Goal: Information Seeking & Learning: Check status

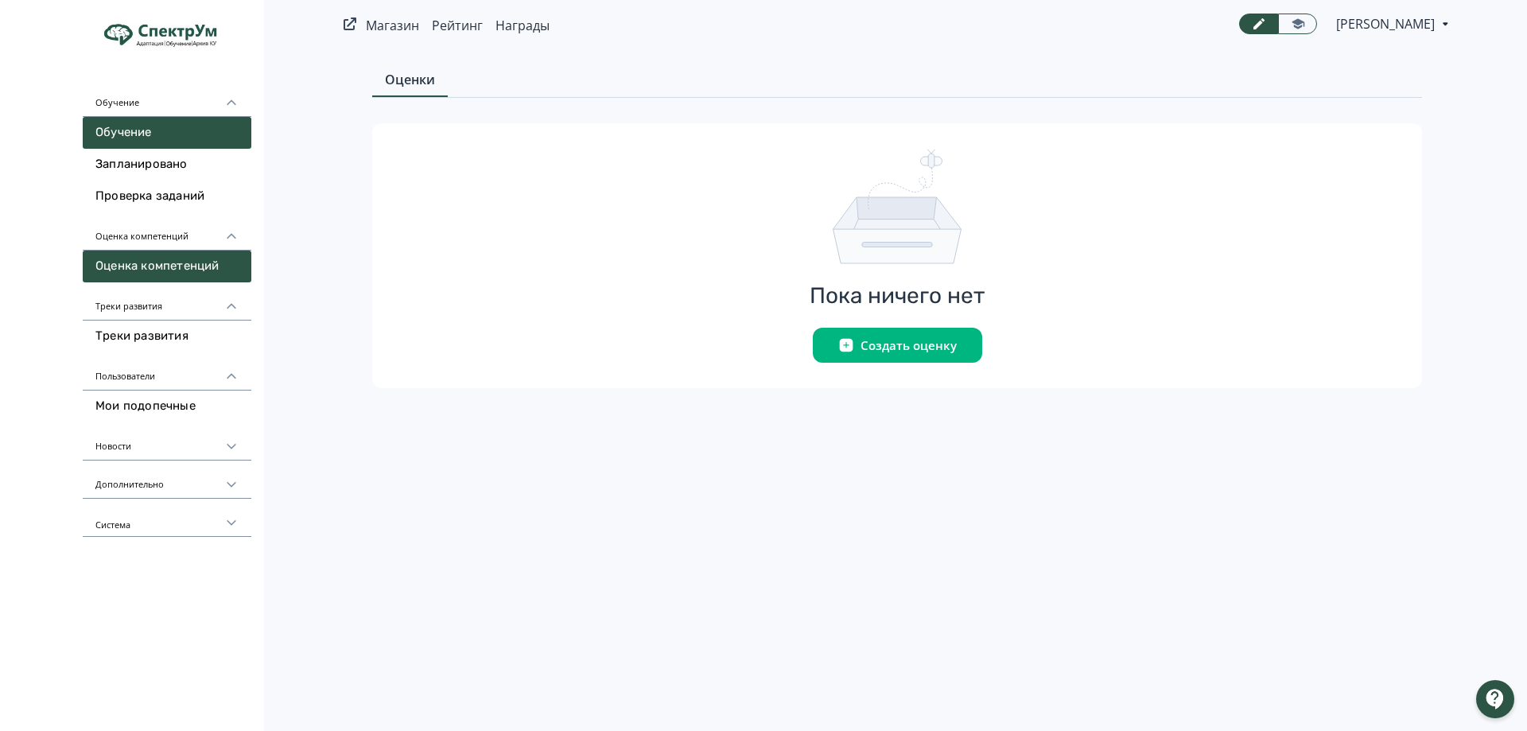
click at [130, 134] on link "Обучение" at bounding box center [167, 133] width 169 height 32
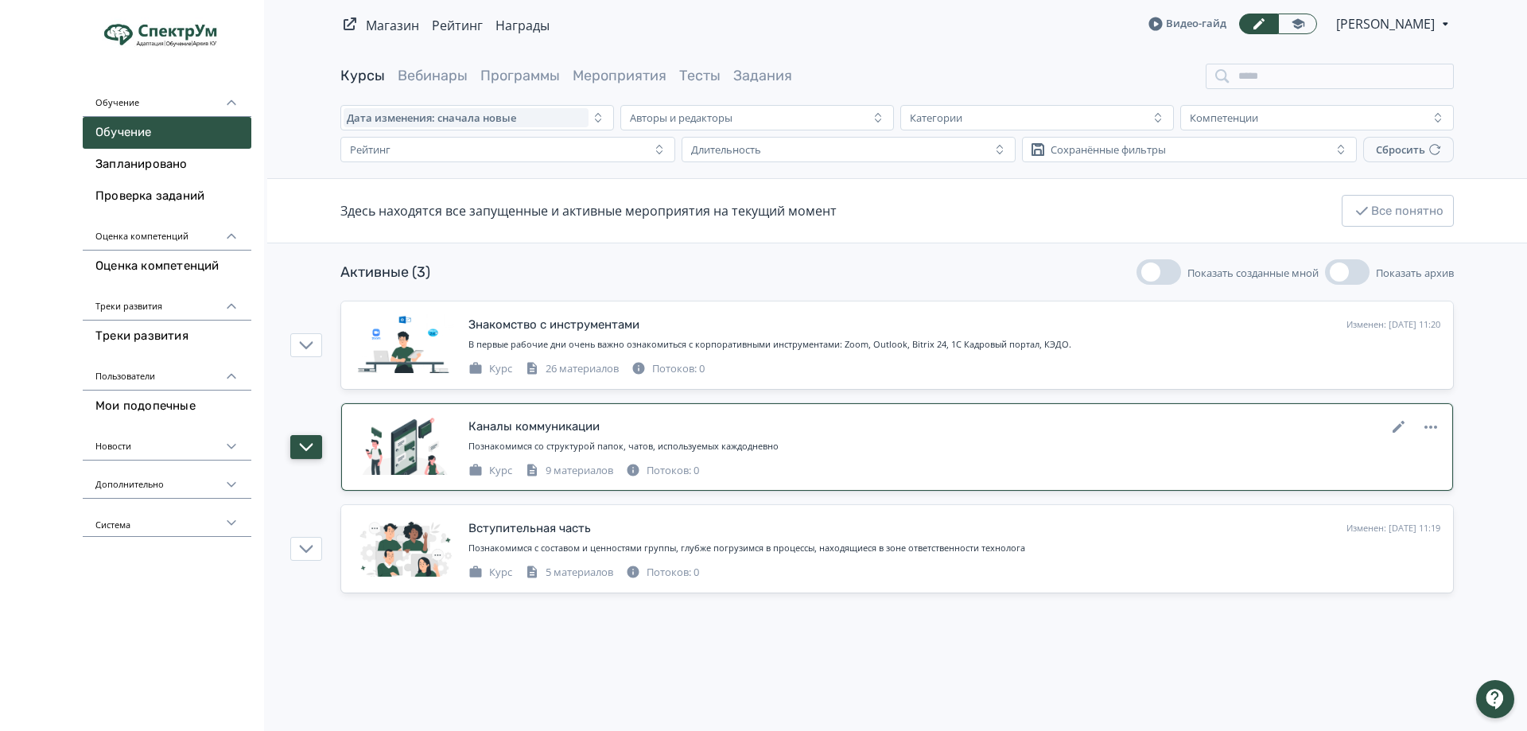
click at [303, 445] on icon "button" at bounding box center [306, 447] width 14 height 14
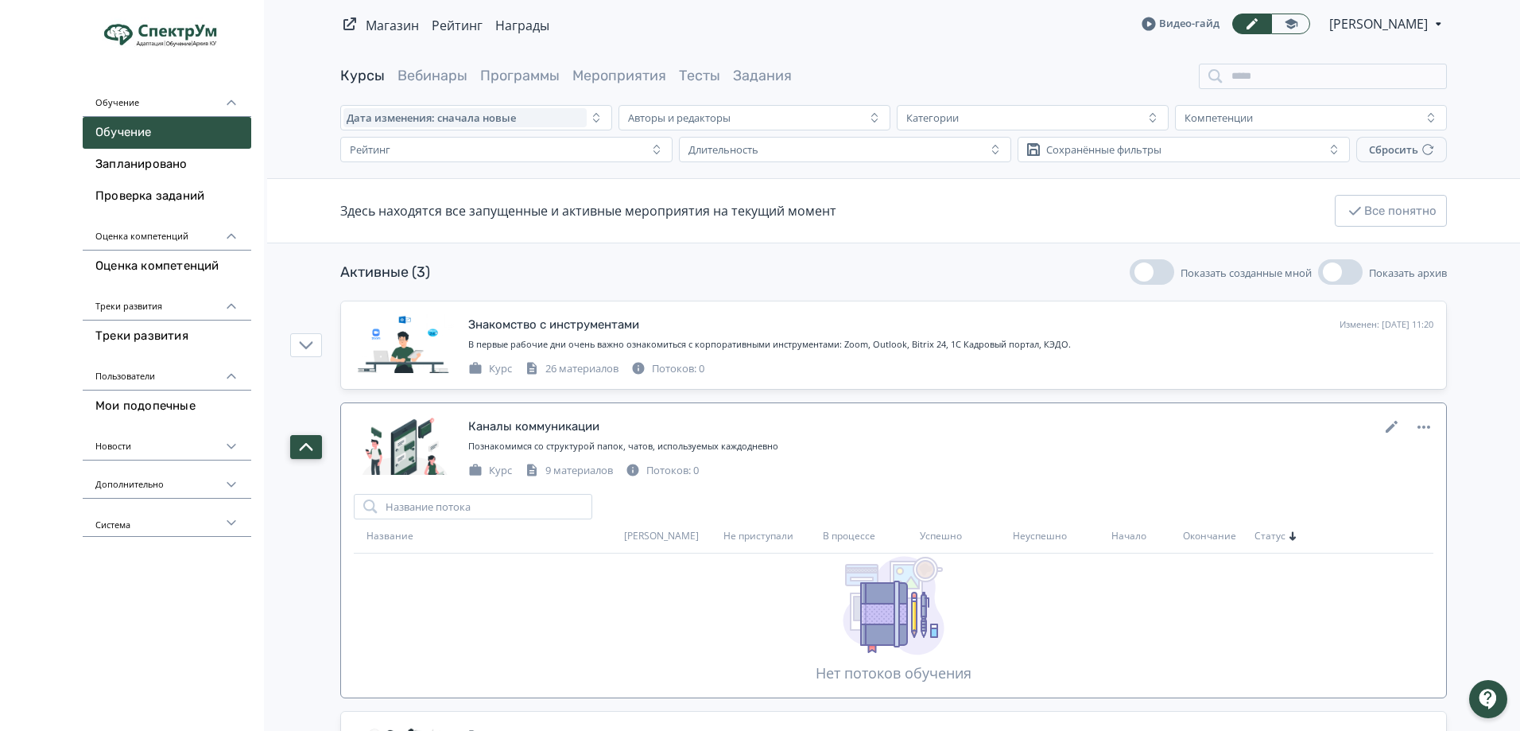
click at [303, 445] on icon "button" at bounding box center [306, 447] width 14 height 14
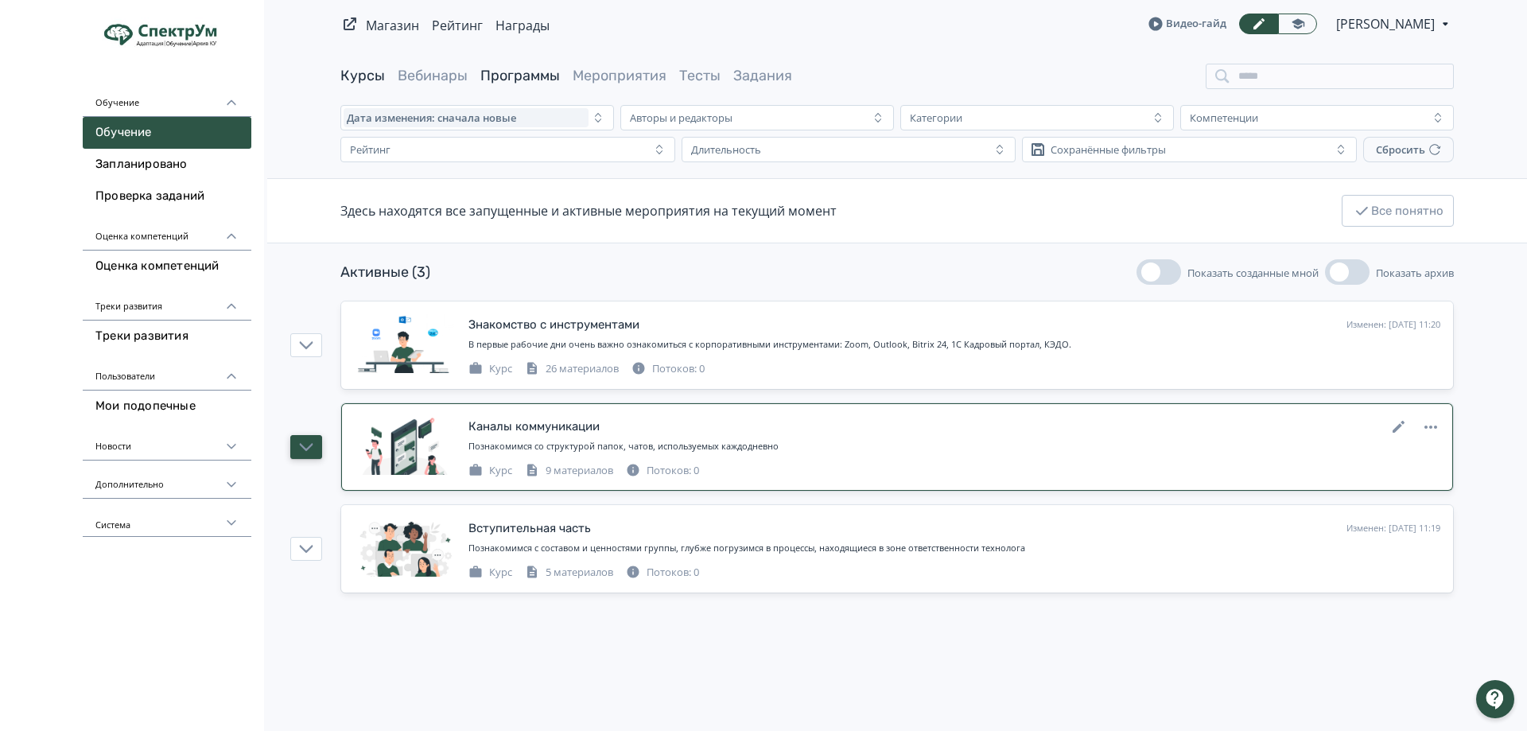
click at [522, 72] on link "Программы" at bounding box center [520, 75] width 80 height 17
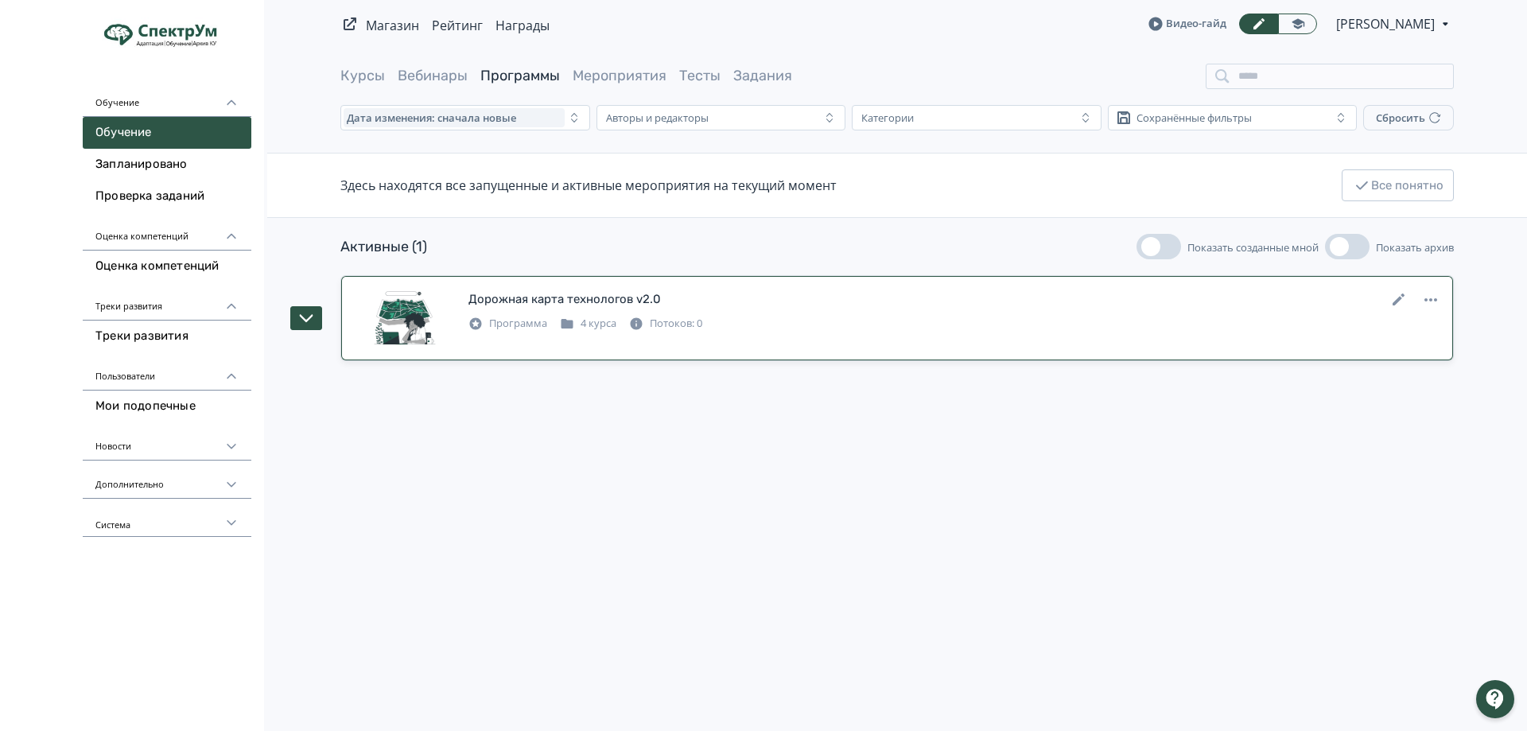
click at [620, 292] on div "Дорожная карта технологов v2.0" at bounding box center [564, 299] width 192 height 18
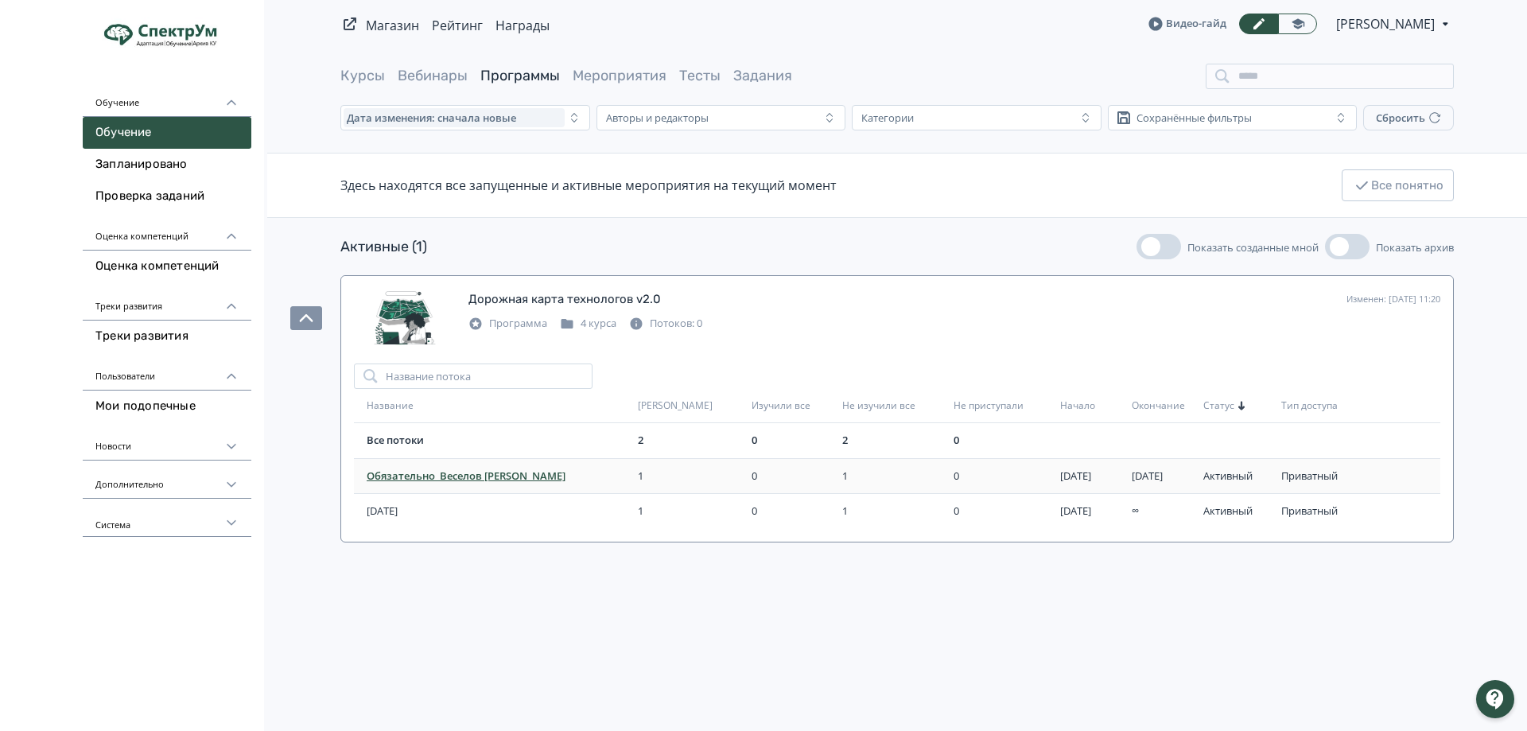
click at [497, 475] on span "Обязательно_Веселов [PERSON_NAME]" at bounding box center [499, 476] width 265 height 16
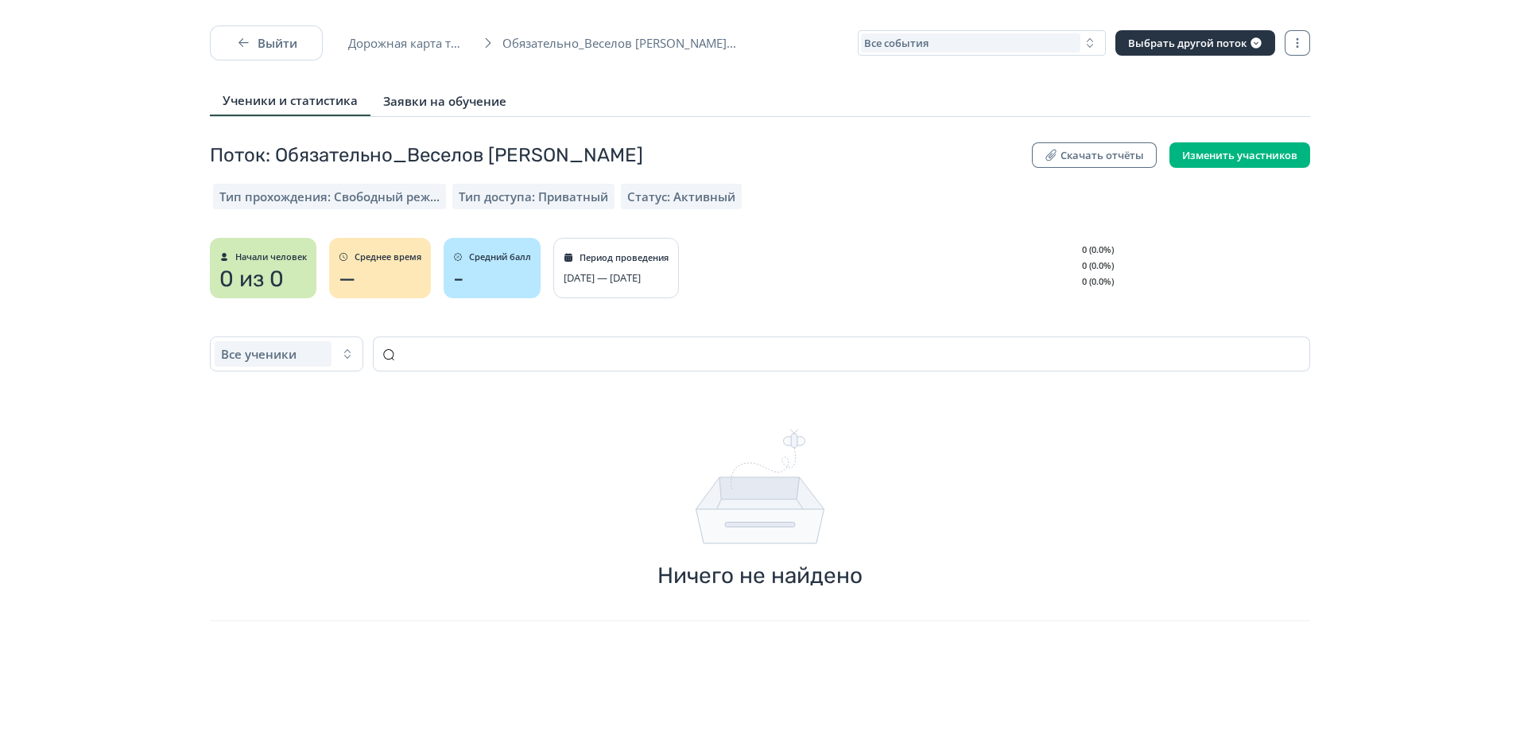
click at [491, 109] on link "Заявки на обучение" at bounding box center [445, 101] width 149 height 29
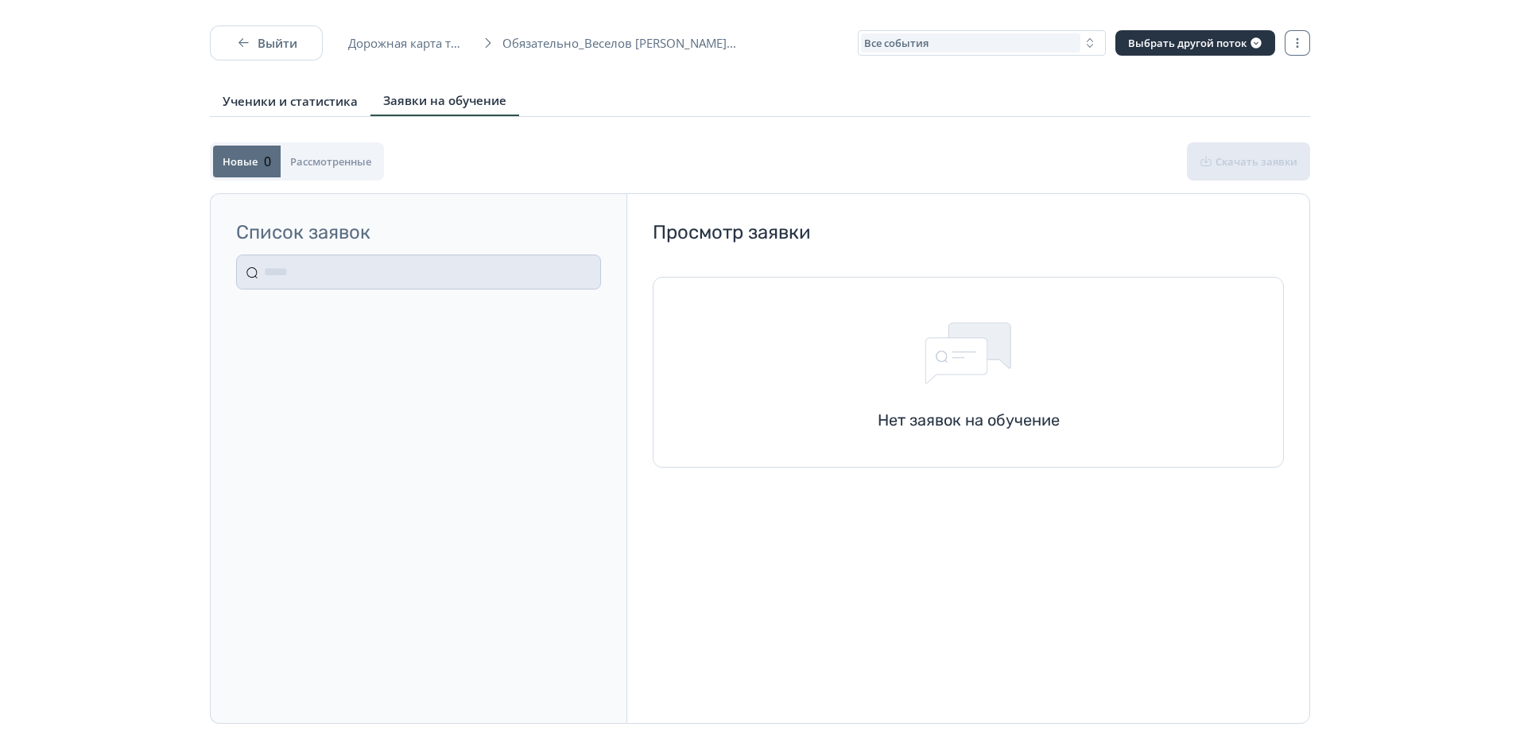
click at [307, 102] on span "Ученики и статистика" at bounding box center [290, 101] width 135 height 16
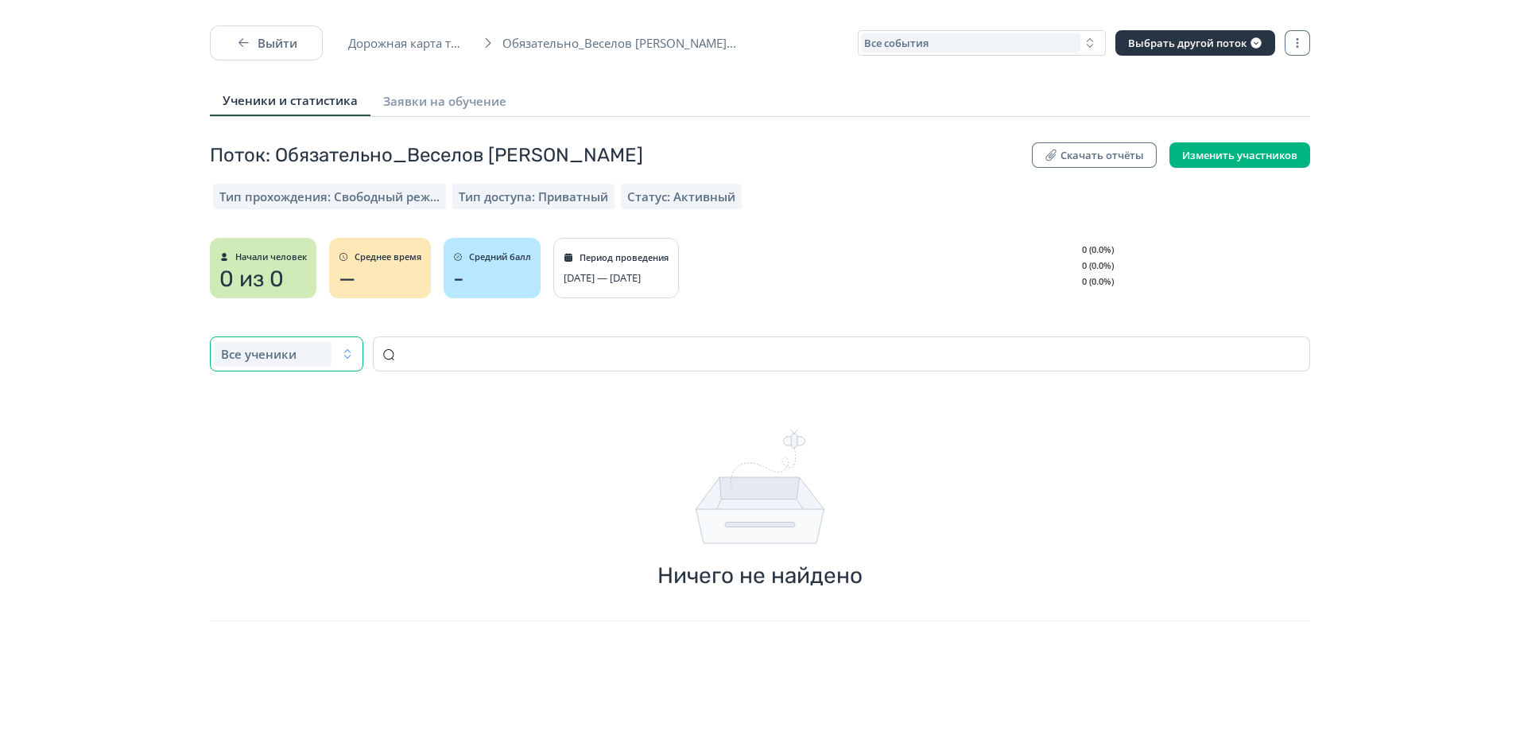
click at [349, 351] on icon "button" at bounding box center [347, 353] width 13 height 13
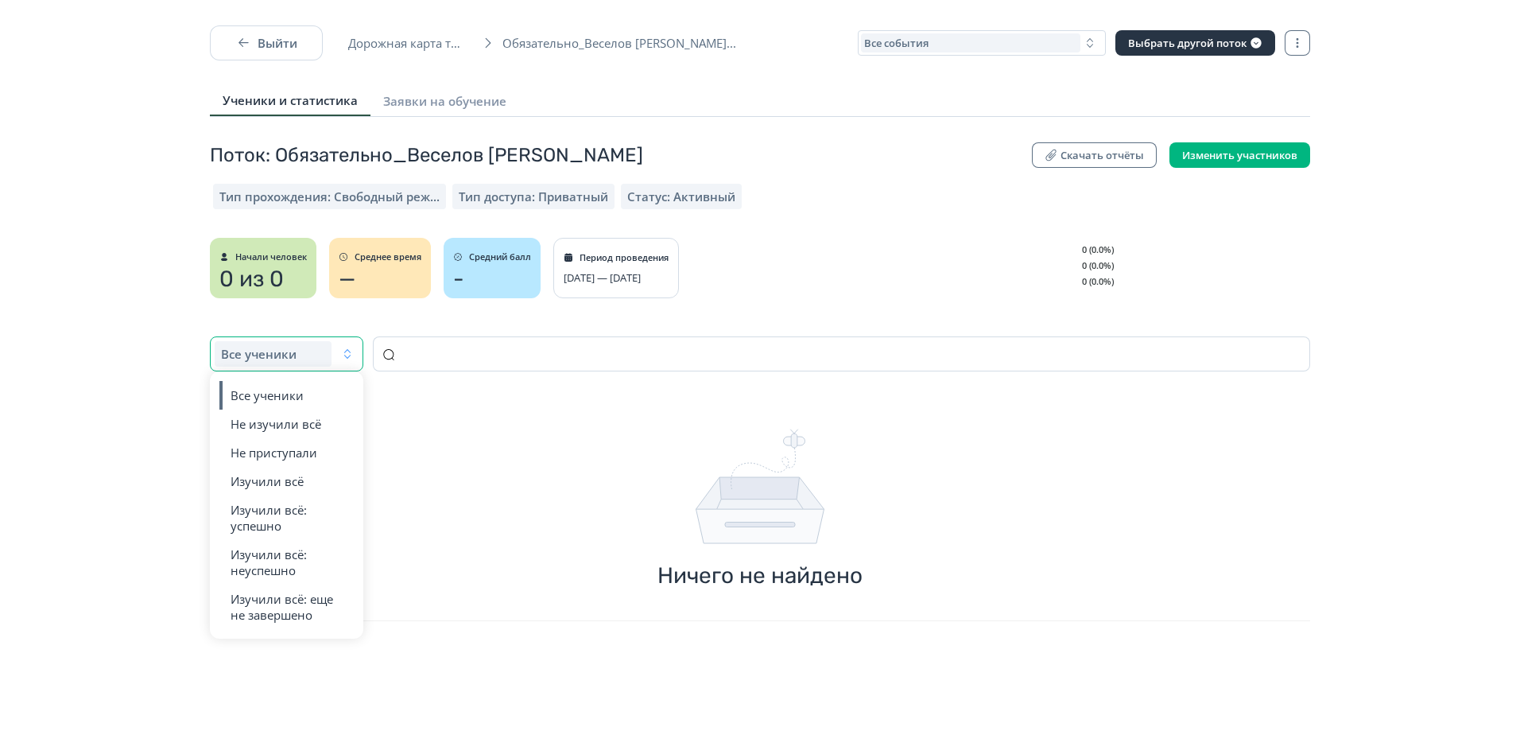
click at [349, 351] on icon "button" at bounding box center [347, 353] width 13 height 13
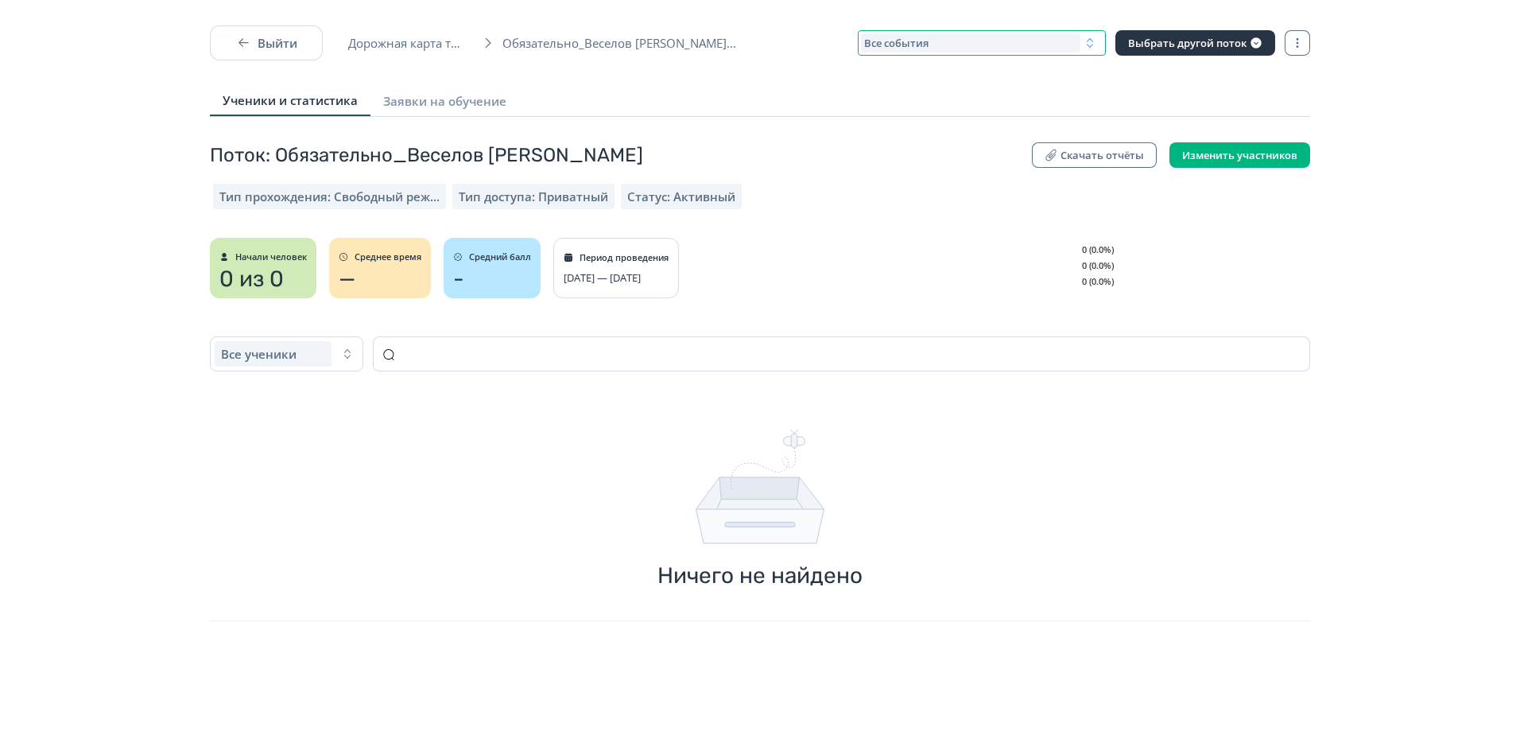
click at [1073, 40] on div "Все события" at bounding box center [970, 42] width 219 height 19
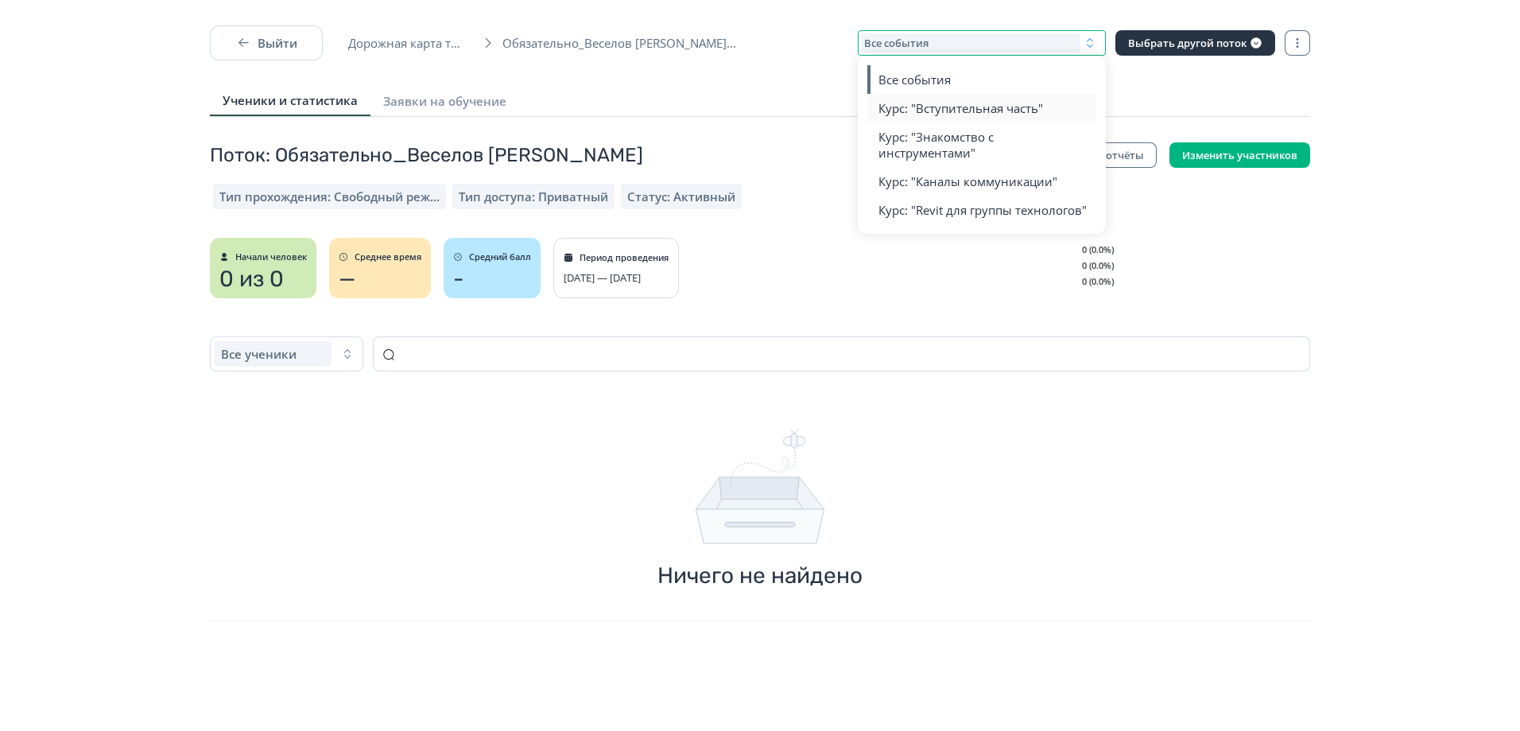
click at [1013, 110] on span "Курс: "Вступительная часть"" at bounding box center [961, 108] width 165 height 16
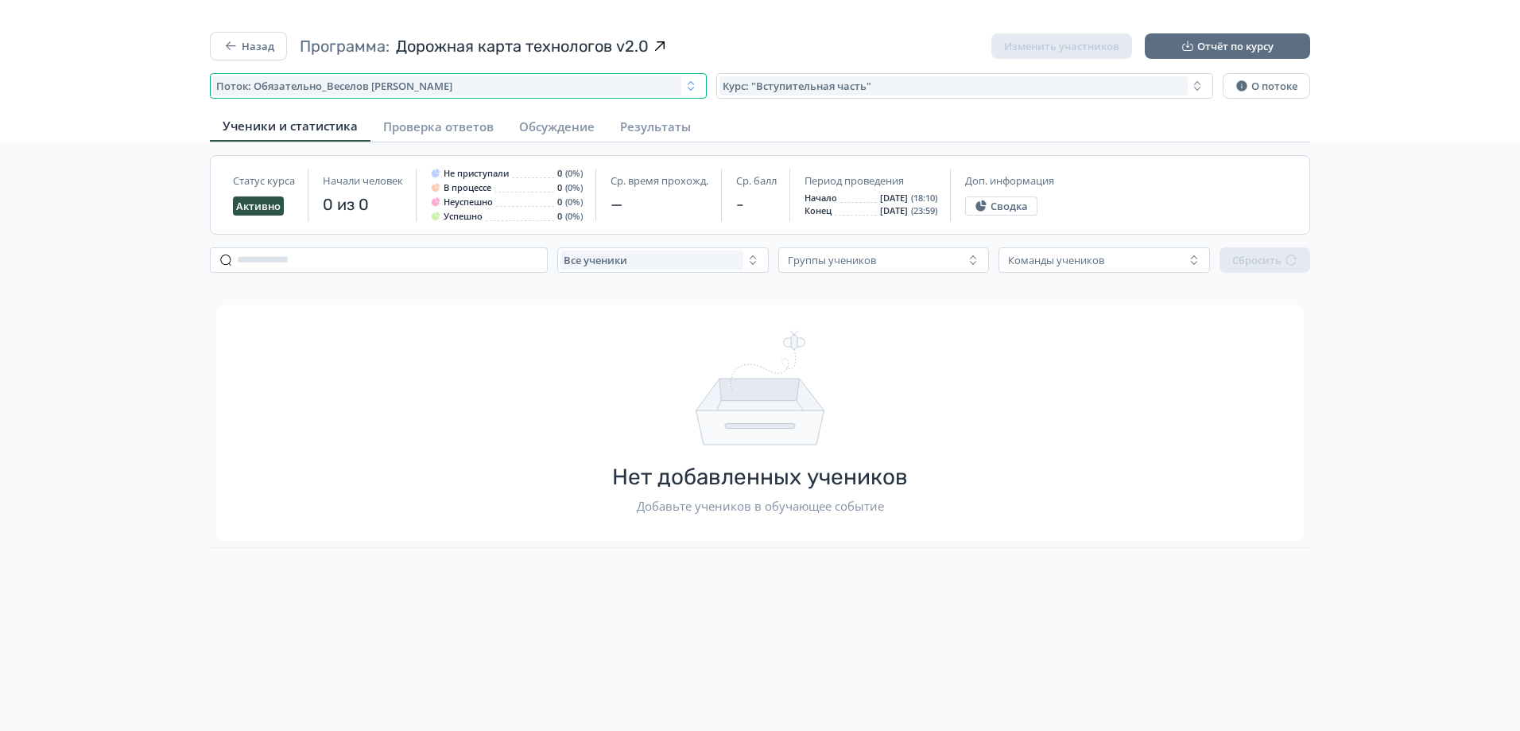
click at [694, 83] on icon "button" at bounding box center [691, 86] width 13 height 13
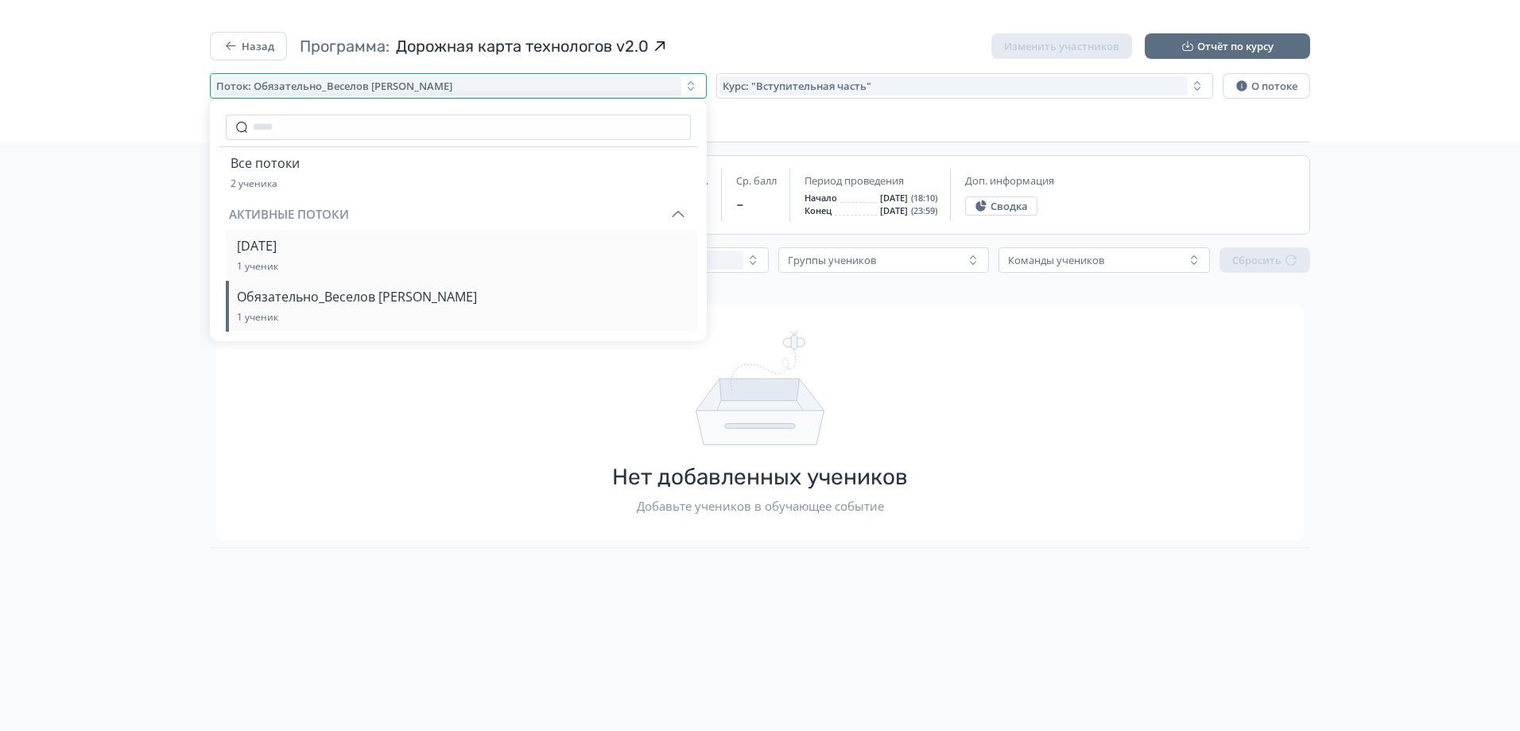
click at [278, 250] on span "[DATE]" at bounding box center [257, 245] width 41 height 19
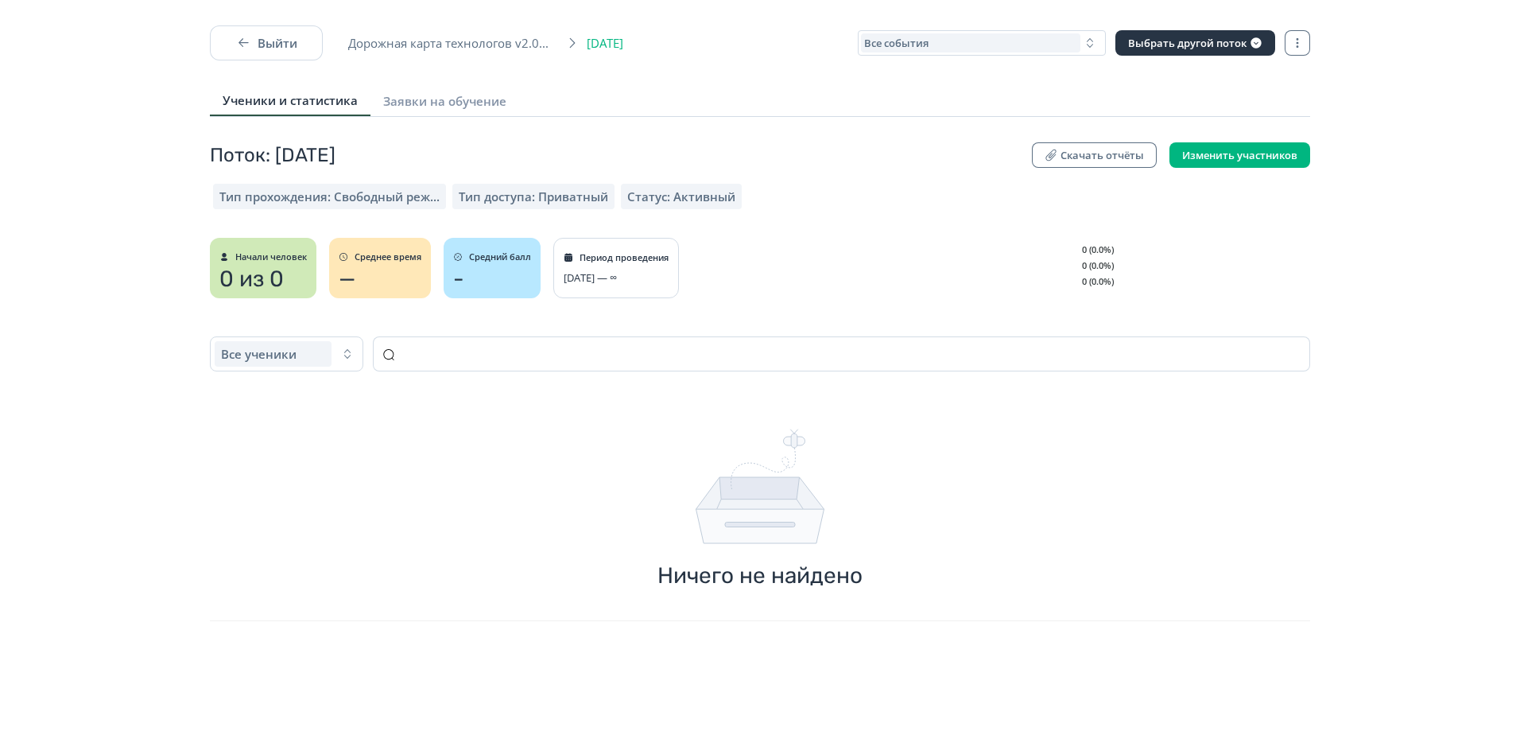
click at [633, 43] on span "[DATE]" at bounding box center [610, 43] width 46 height 16
click at [952, 45] on div "Все события" at bounding box center [970, 42] width 219 height 19
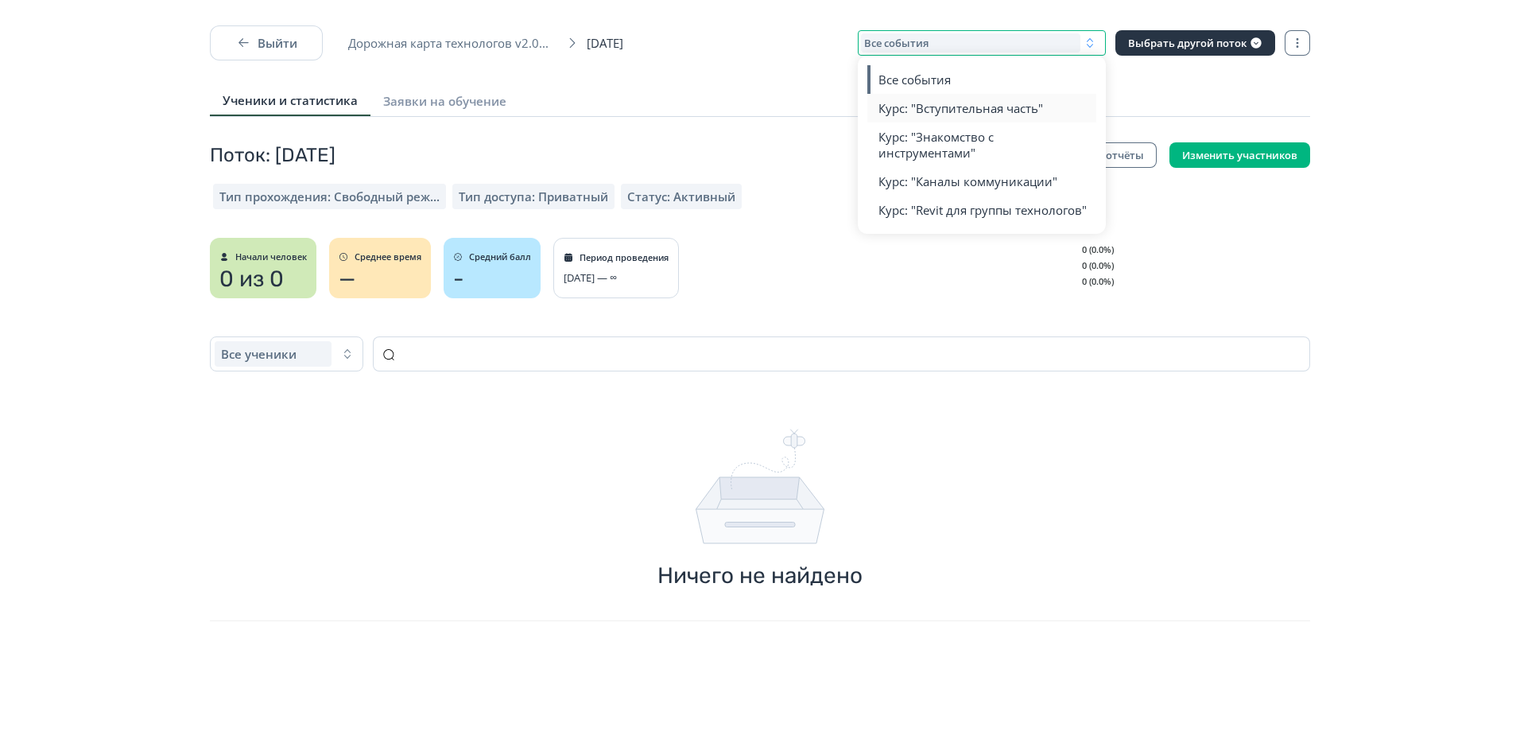
click at [930, 111] on span "Курс: "Вступительная часть"" at bounding box center [961, 108] width 165 height 16
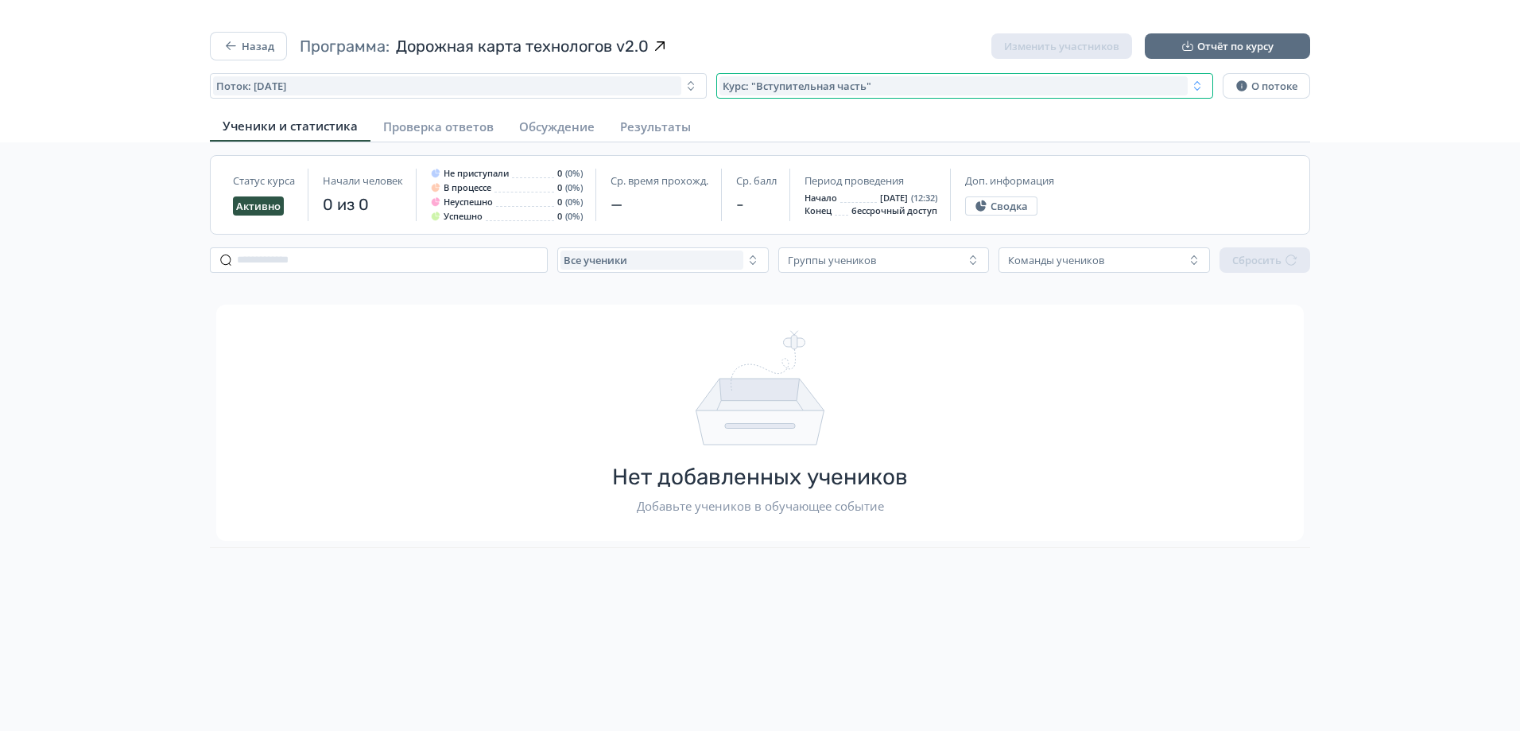
click at [886, 82] on div "Курс: "Вступительная часть"" at bounding box center [954, 85] width 468 height 19
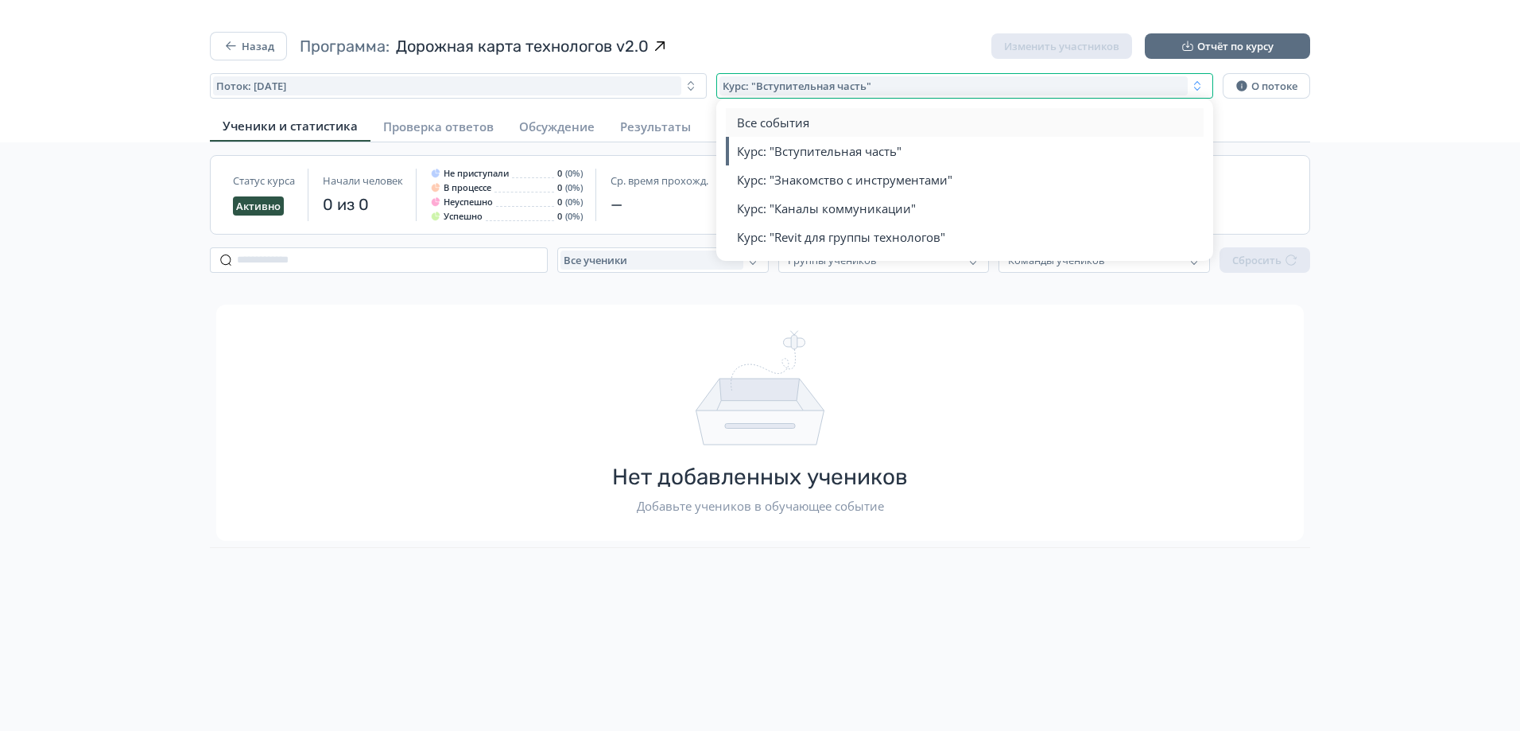
click at [786, 120] on span "Все события" at bounding box center [773, 123] width 72 height 16
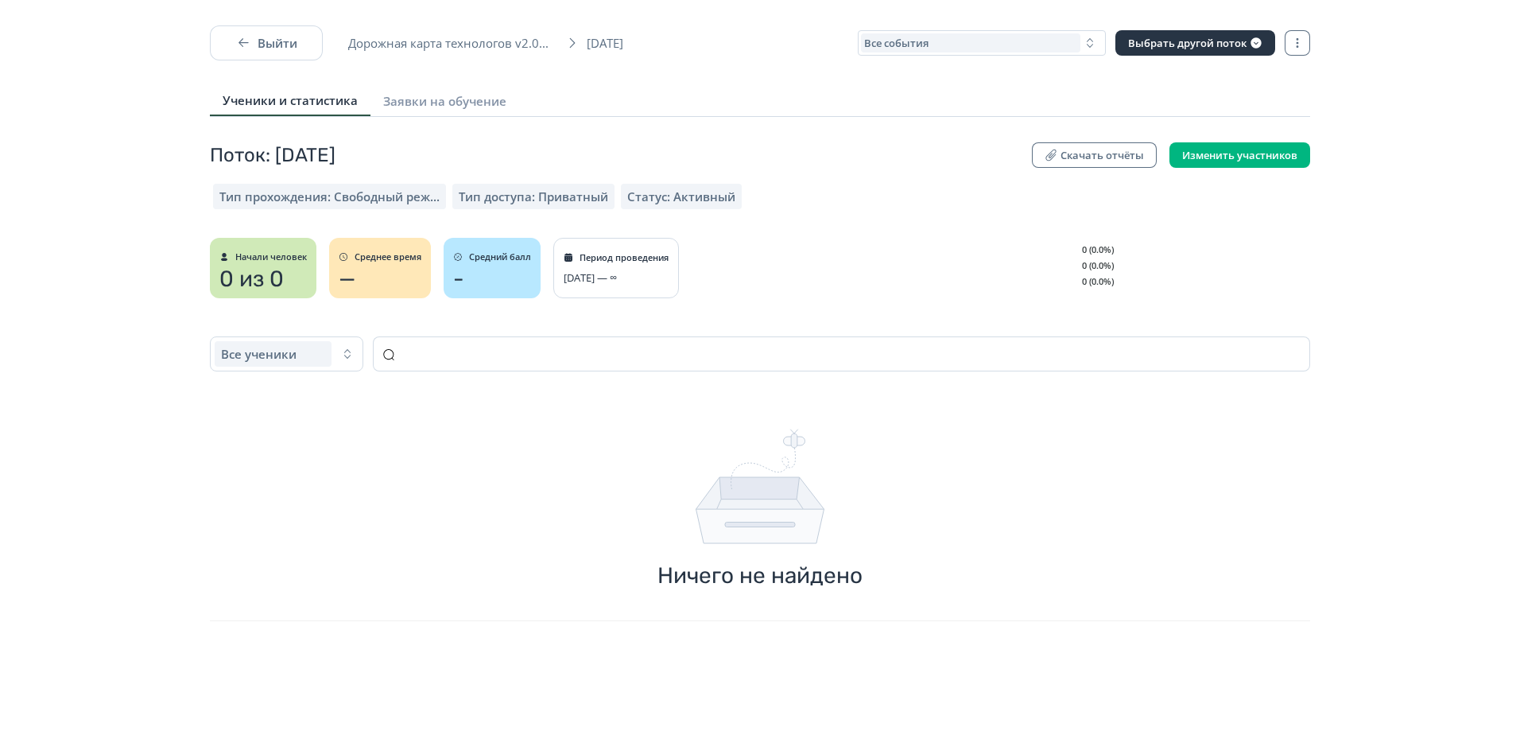
click at [99, 215] on div "Поток: [DATE] Скачать отчёты Изменить участников Тип прохождения: Свободный реж…" at bounding box center [760, 445] width 1520 height 606
click at [883, 36] on div "Все события" at bounding box center [970, 42] width 219 height 19
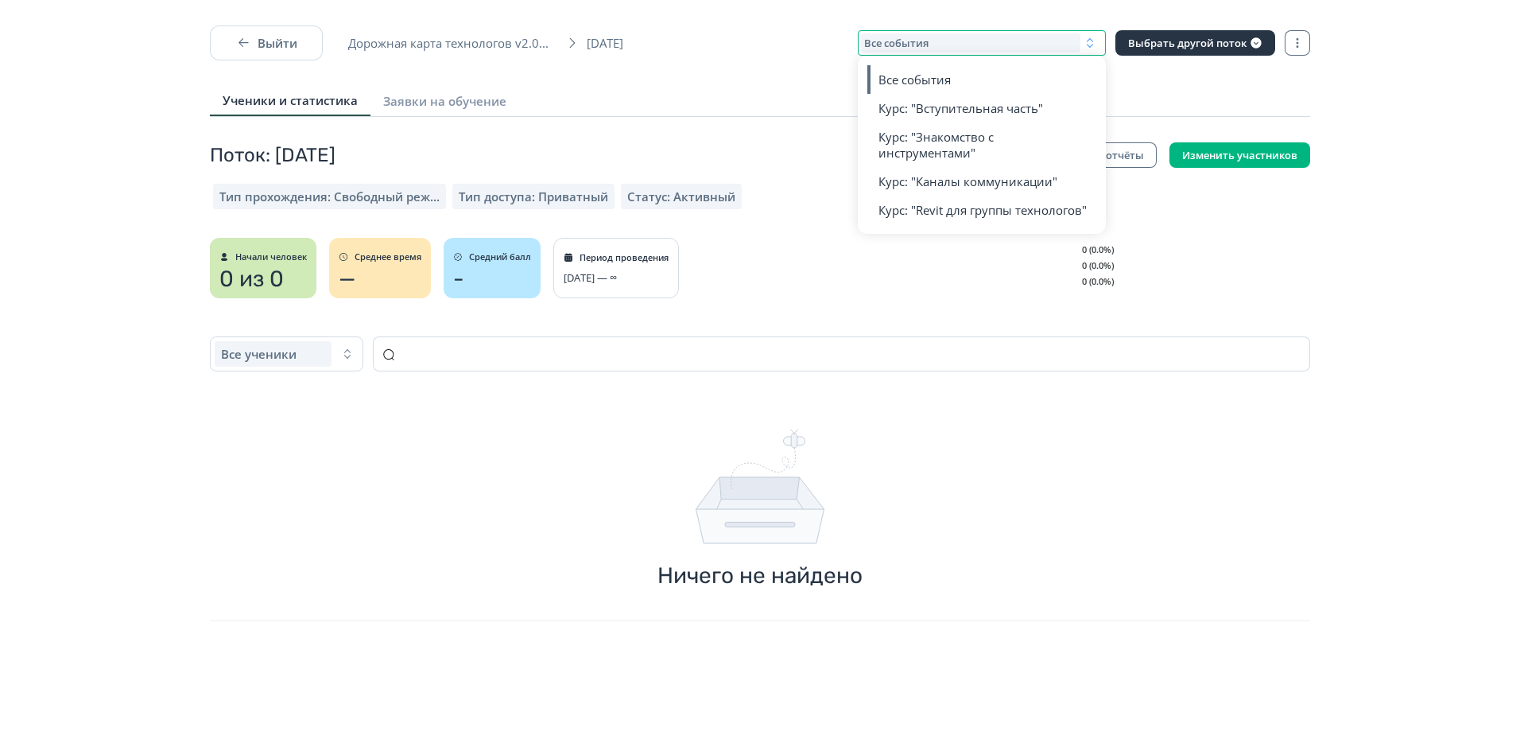
click at [693, 87] on div "Ученики и статистика Заявки на обучение" at bounding box center [760, 101] width 1100 height 31
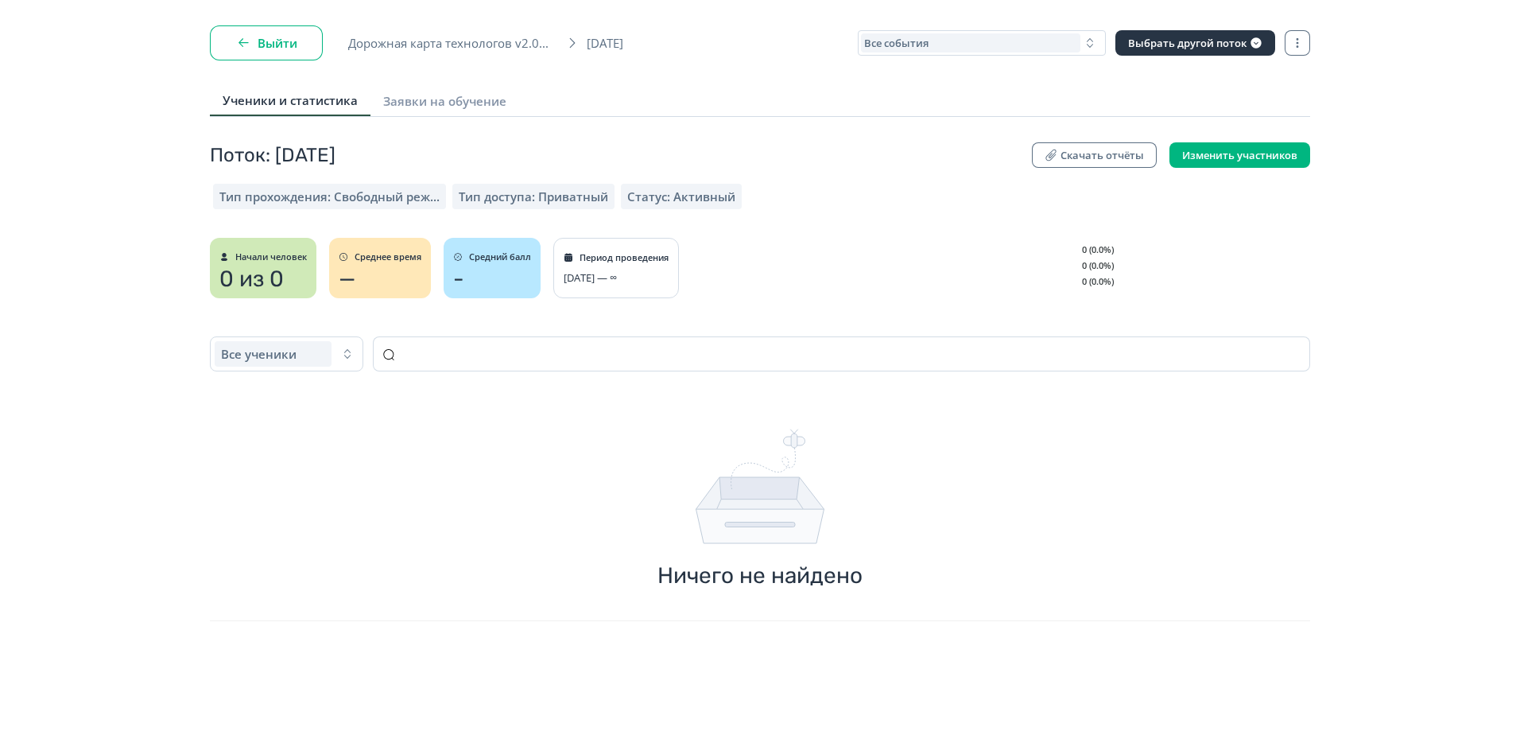
click at [241, 54] on button "Выйти" at bounding box center [266, 42] width 113 height 35
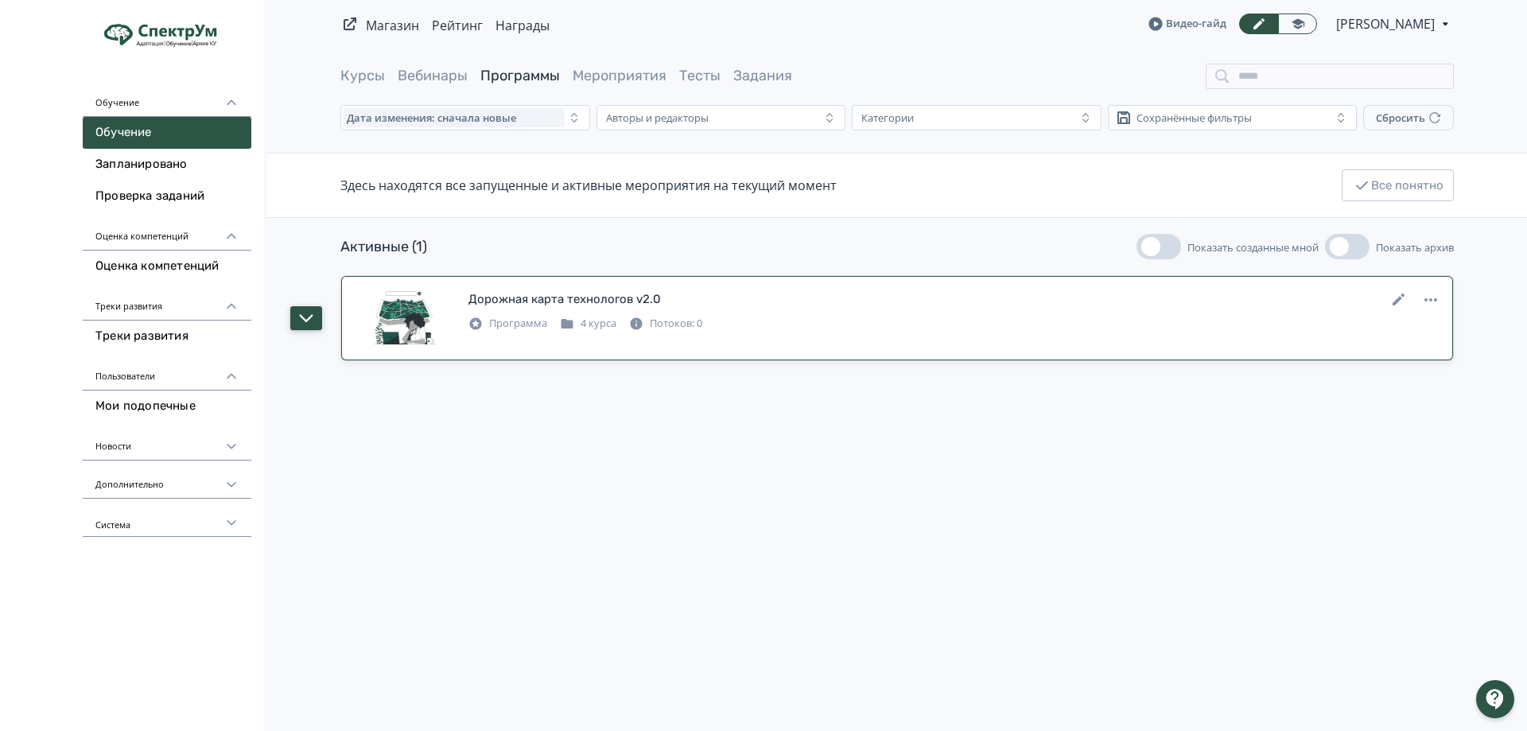
click at [306, 323] on icon "button" at bounding box center [306, 318] width 14 height 14
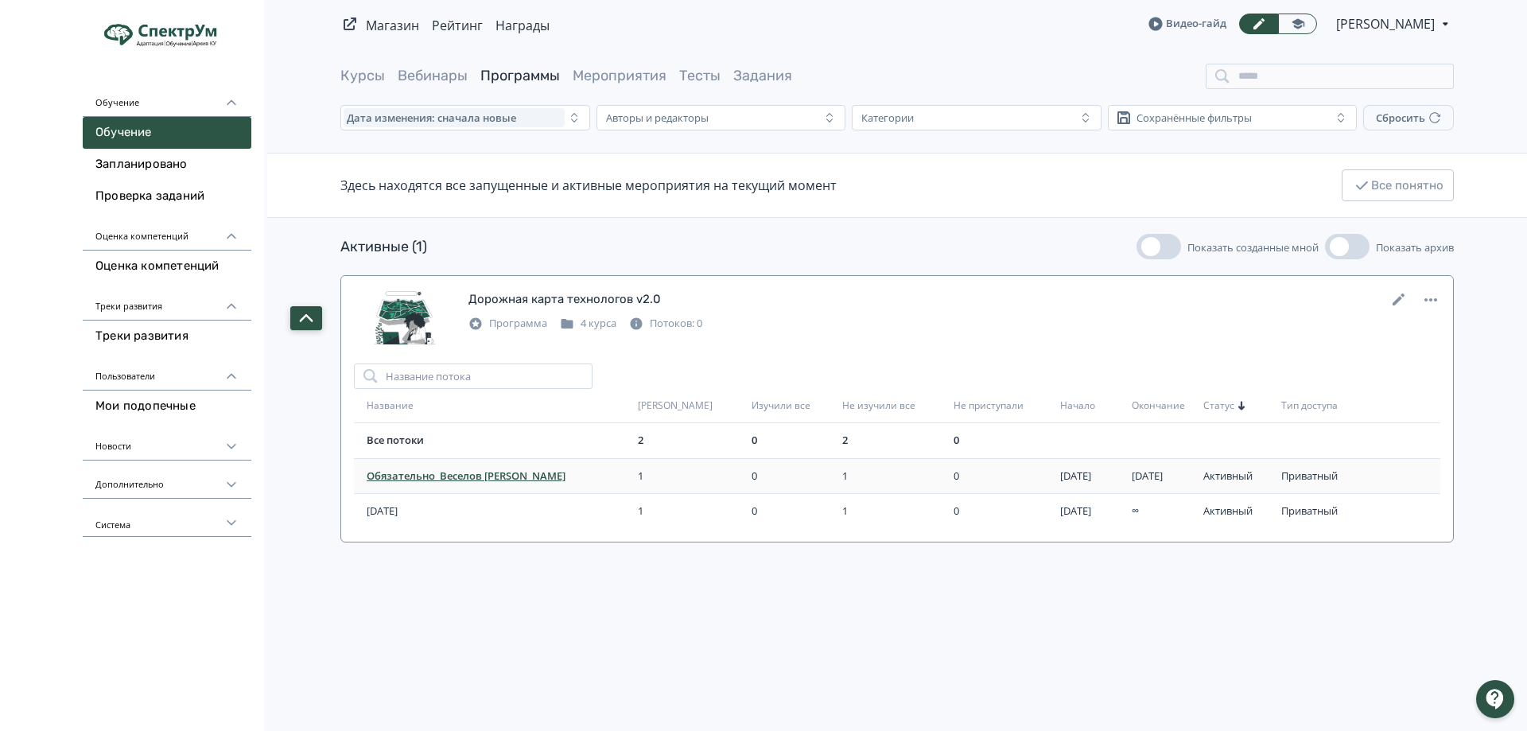
click at [421, 480] on span "Обязательно_Веселов [PERSON_NAME]" at bounding box center [499, 476] width 265 height 16
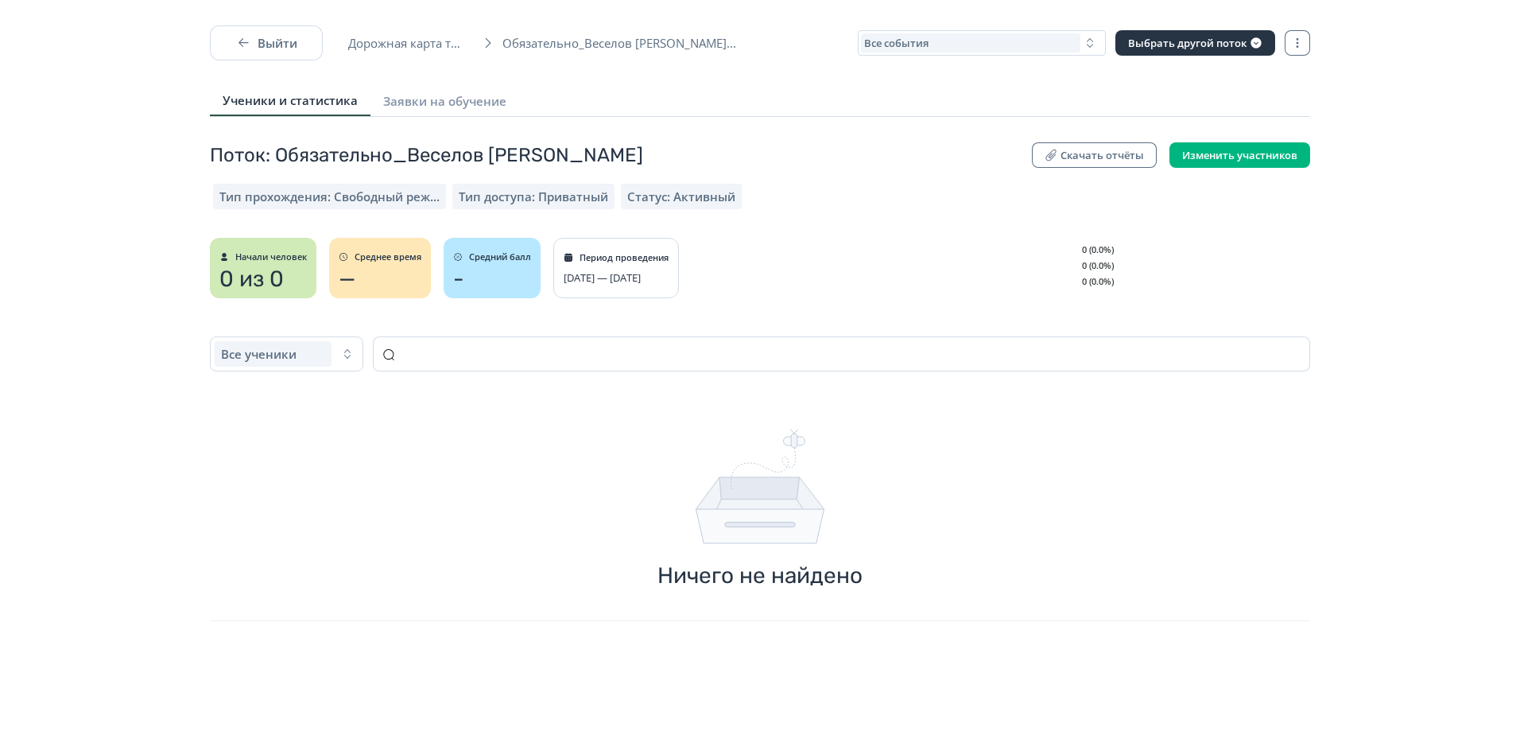
click at [856, 220] on div "Поток: Обязательно_Веселов [PERSON_NAME] отчёты Изменить участников Тип прохожд…" at bounding box center [760, 226] width 1126 height 169
click at [895, 183] on div "Тип прохождения: Свободный реж... Тип доступа: Приватный Статус: Активный" at bounding box center [760, 196] width 1126 height 32
click at [895, 190] on div "Тип прохождения: Свободный реж... Тип доступа: Приватный Статус: Активный" at bounding box center [760, 196] width 1094 height 25
click at [1077, 504] on div "Ничего не найдено" at bounding box center [760, 508] width 1088 height 211
click at [612, 265] on div "Период проведения" at bounding box center [616, 257] width 105 height 19
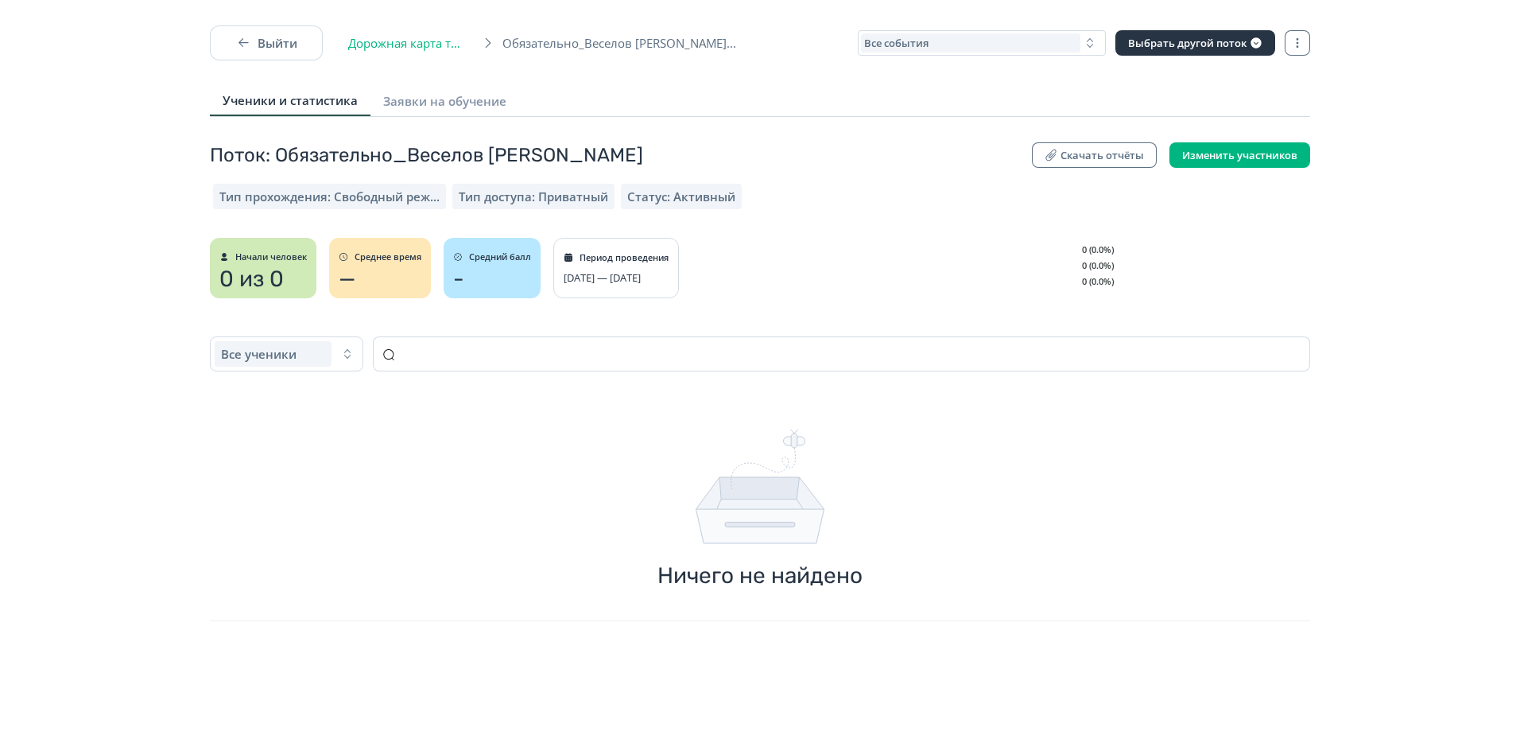
click at [420, 39] on span "Дорожная карта технологов v2.0..." at bounding box center [411, 43] width 126 height 16
click at [276, 35] on button "Выйти" at bounding box center [266, 42] width 113 height 35
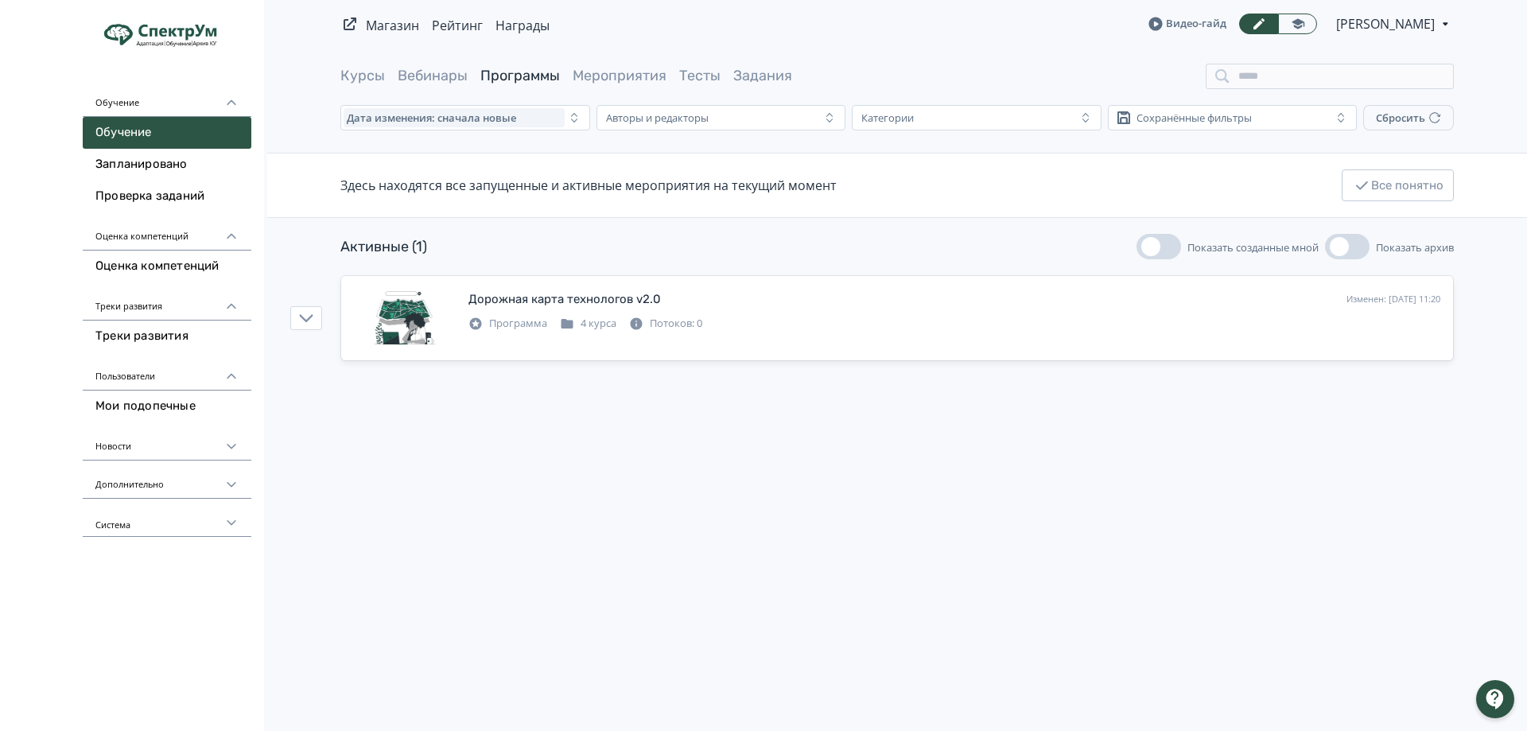
click at [546, 519] on div "Магазин Рейтинг Награды Видео-гайд [PERSON_NAME] PRO Повысьте эффективность пла…" at bounding box center [897, 365] width 1260 height 731
click at [856, 428] on div "Магазин Рейтинг Награды Видео-гайд [PERSON_NAME] PRO Повысьте эффективность пла…" at bounding box center [897, 365] width 1260 height 731
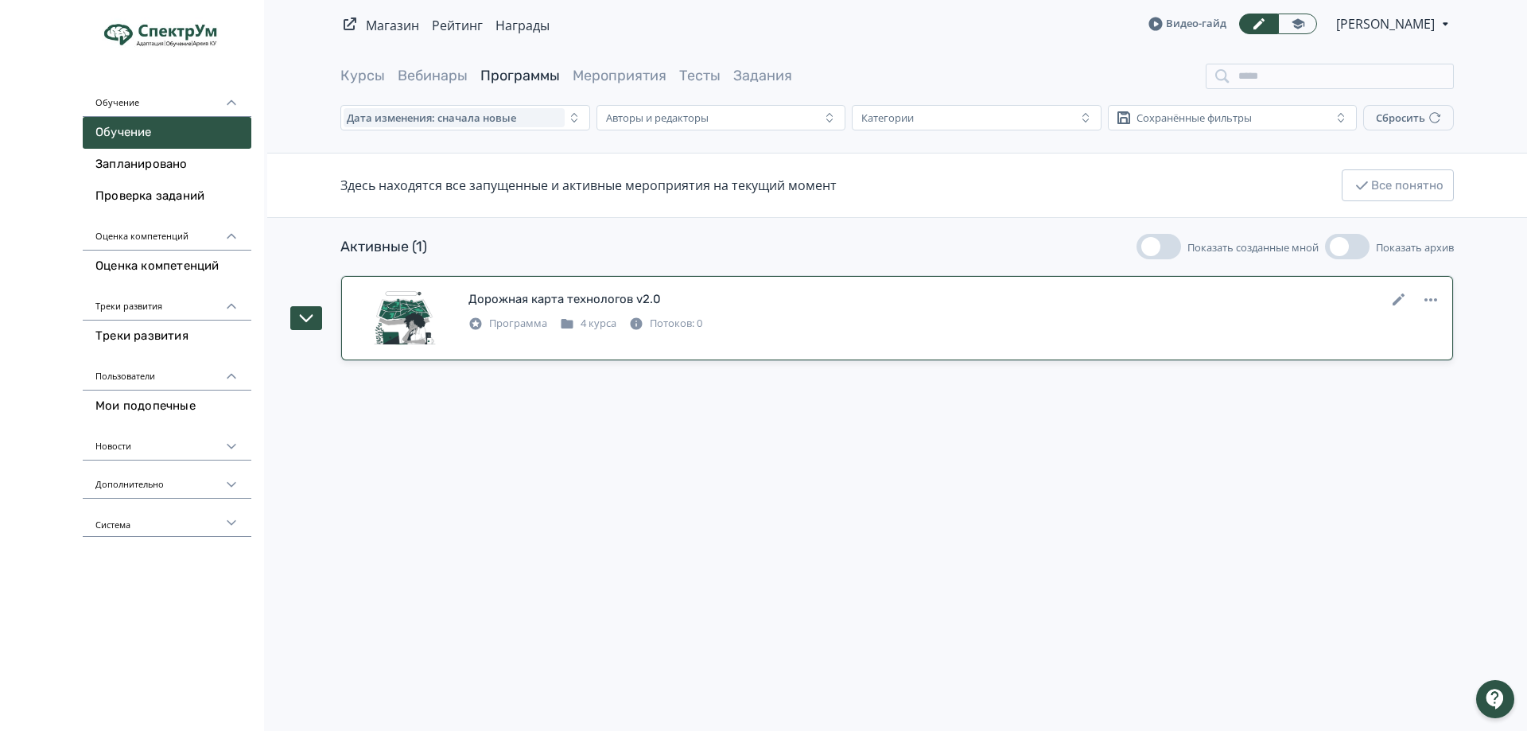
click at [530, 300] on div "Дорожная карта технологов v2.0" at bounding box center [564, 299] width 192 height 18
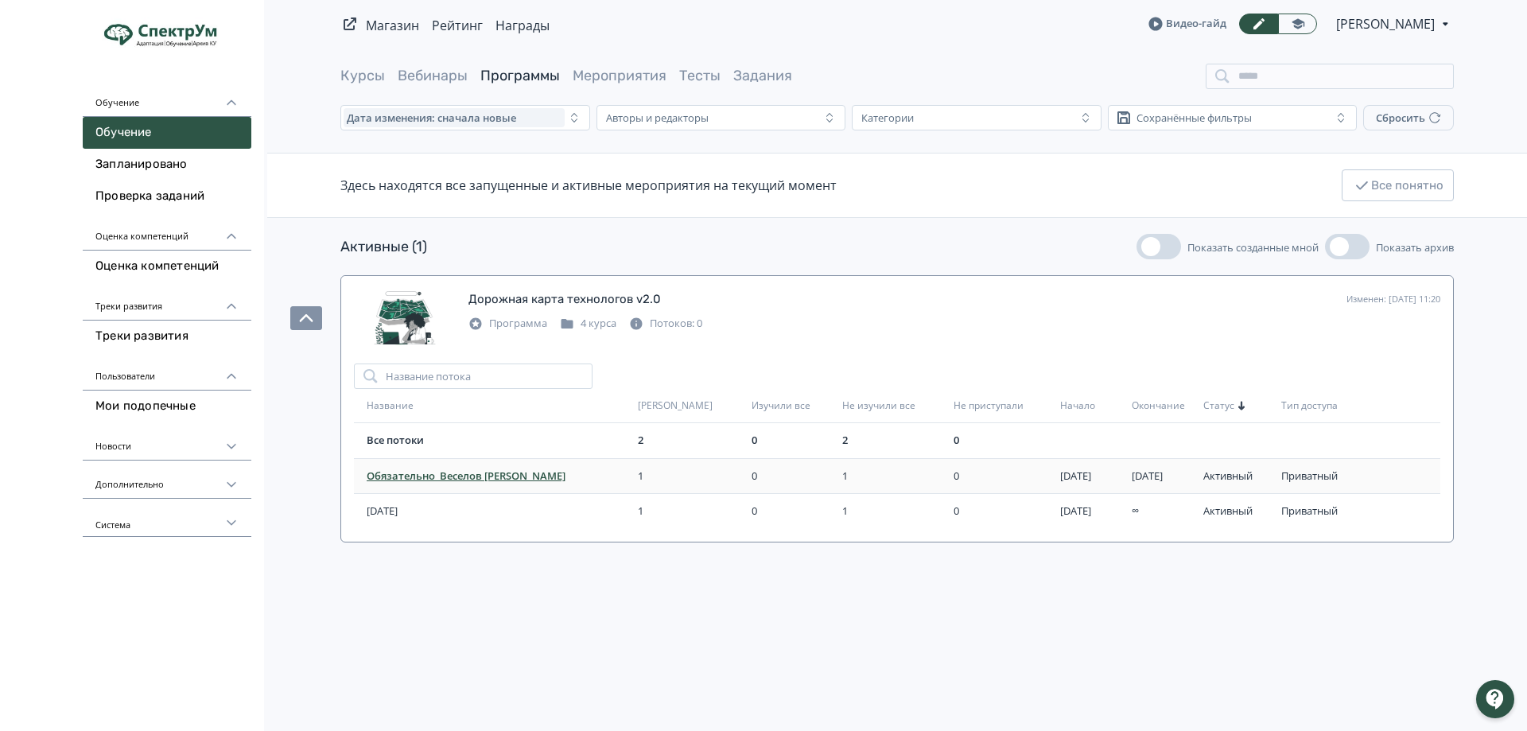
click at [471, 475] on span "Обязательно_Веселов [PERSON_NAME]" at bounding box center [499, 476] width 265 height 16
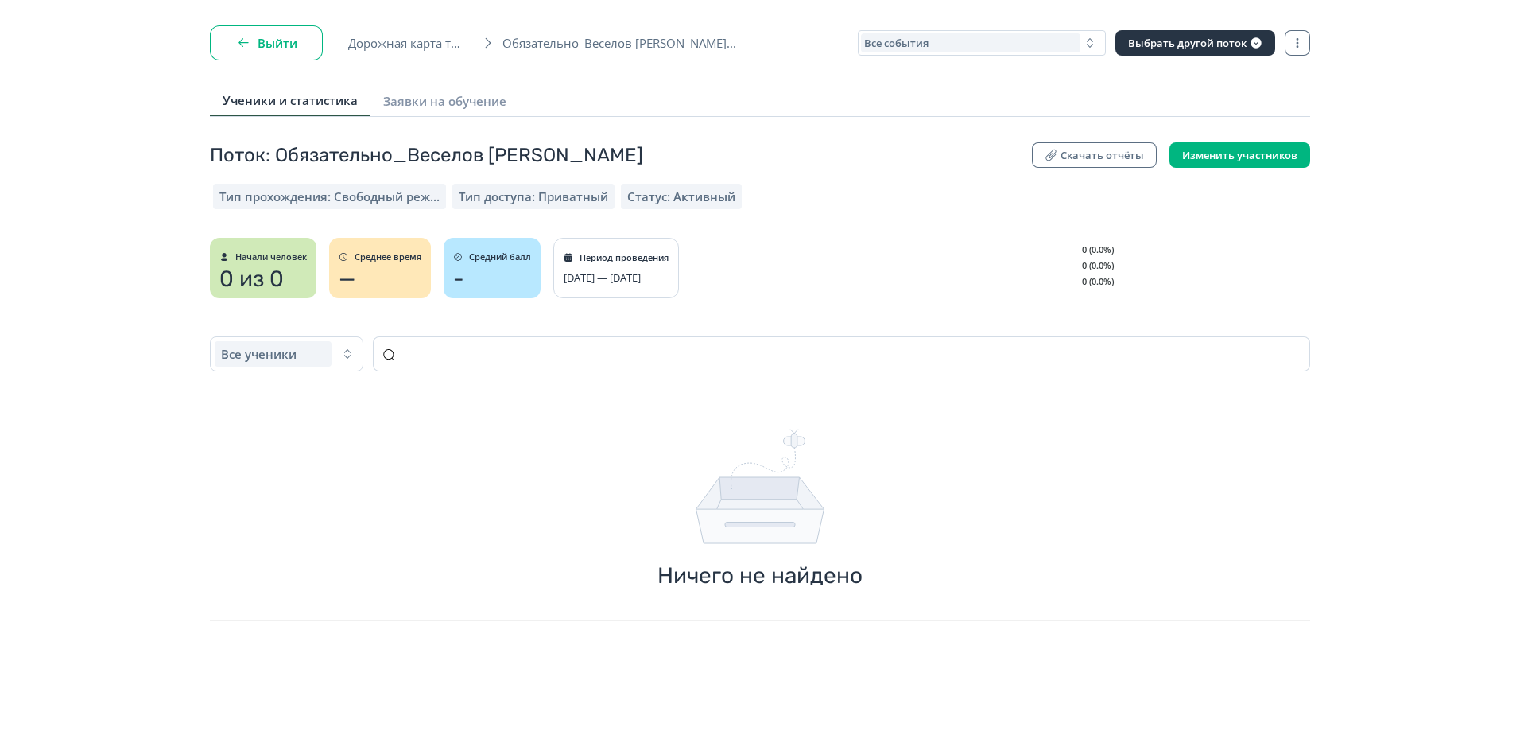
click at [220, 46] on button "Выйти" at bounding box center [266, 42] width 113 height 35
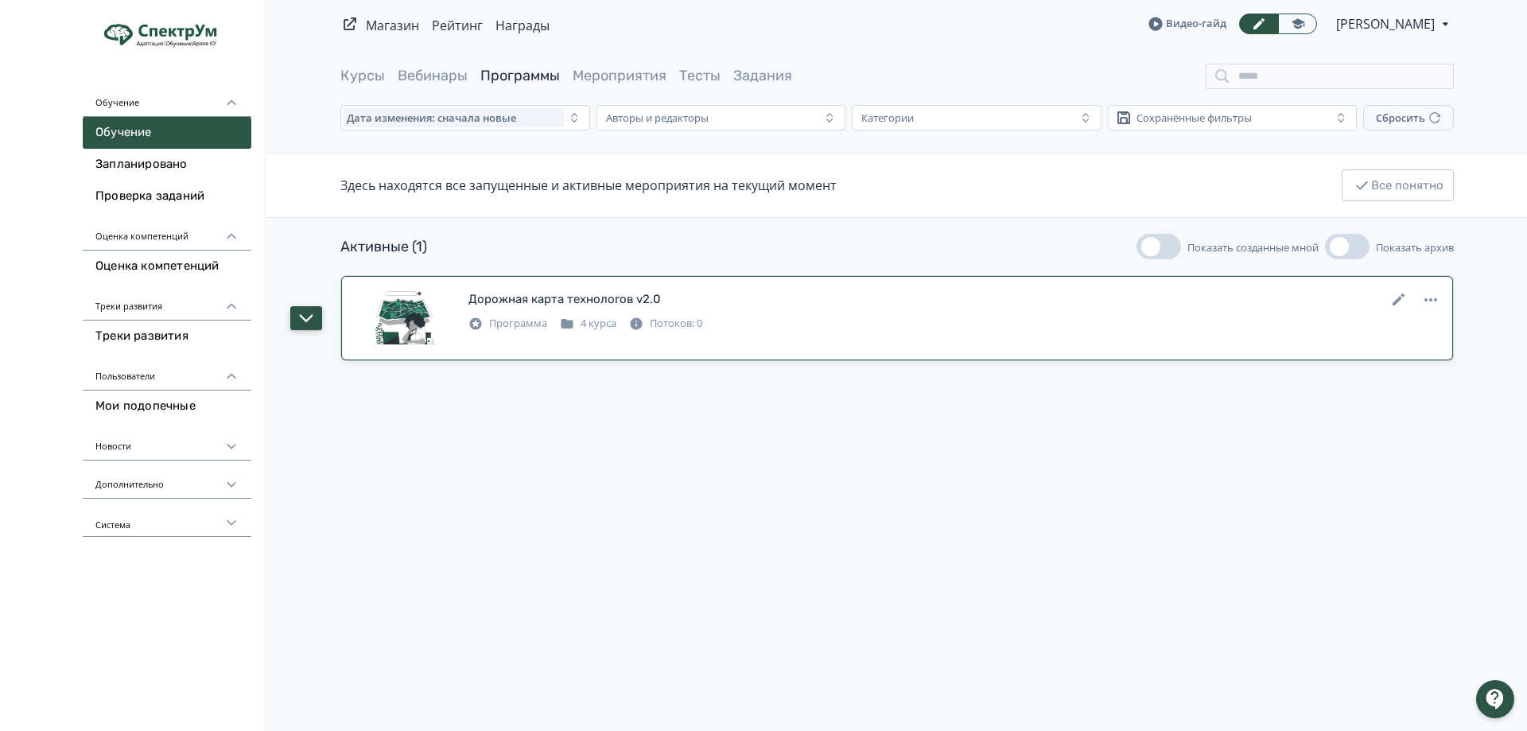
click at [302, 317] on icon "button" at bounding box center [307, 318] width 14 height 8
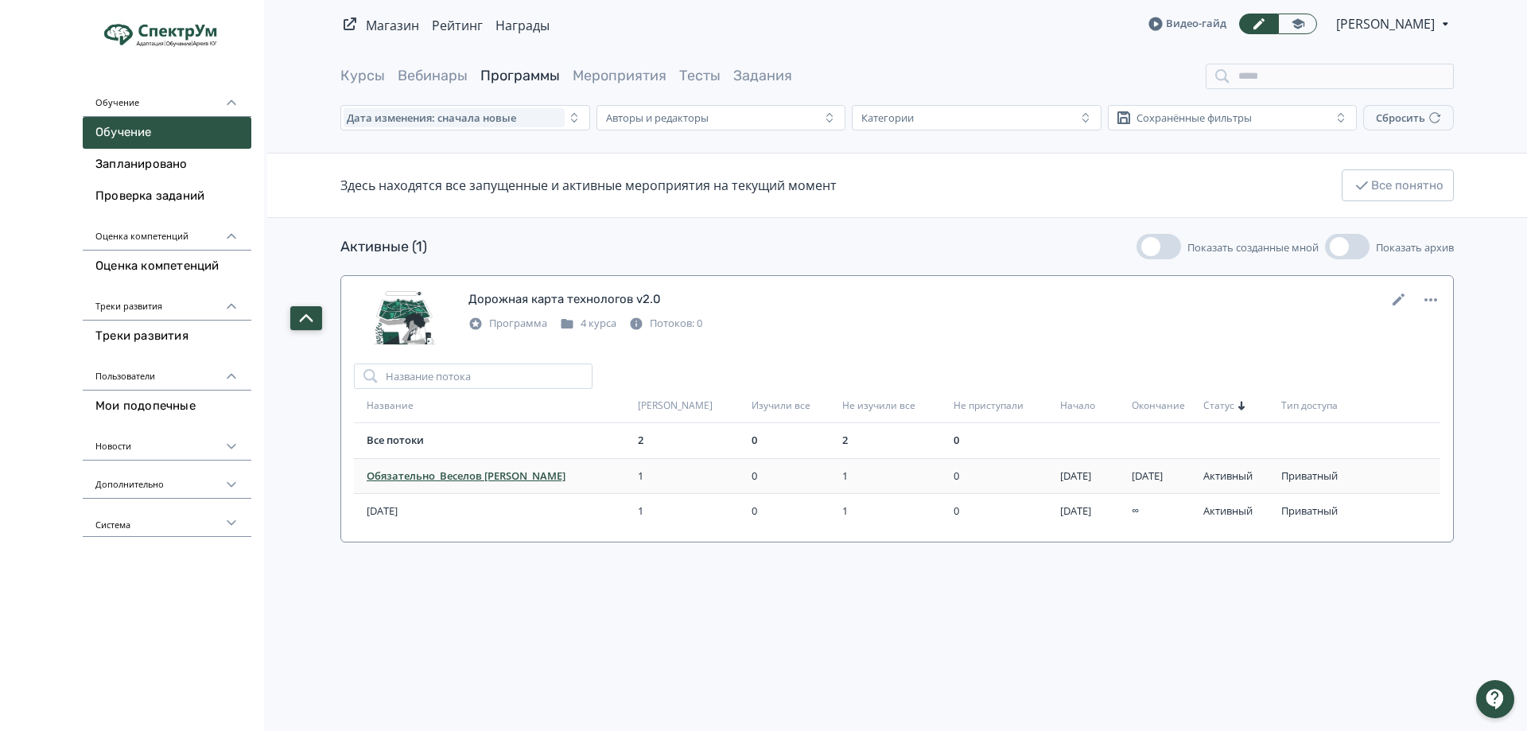
click at [433, 478] on span "Обязательно_Веселов [PERSON_NAME]" at bounding box center [499, 476] width 265 height 16
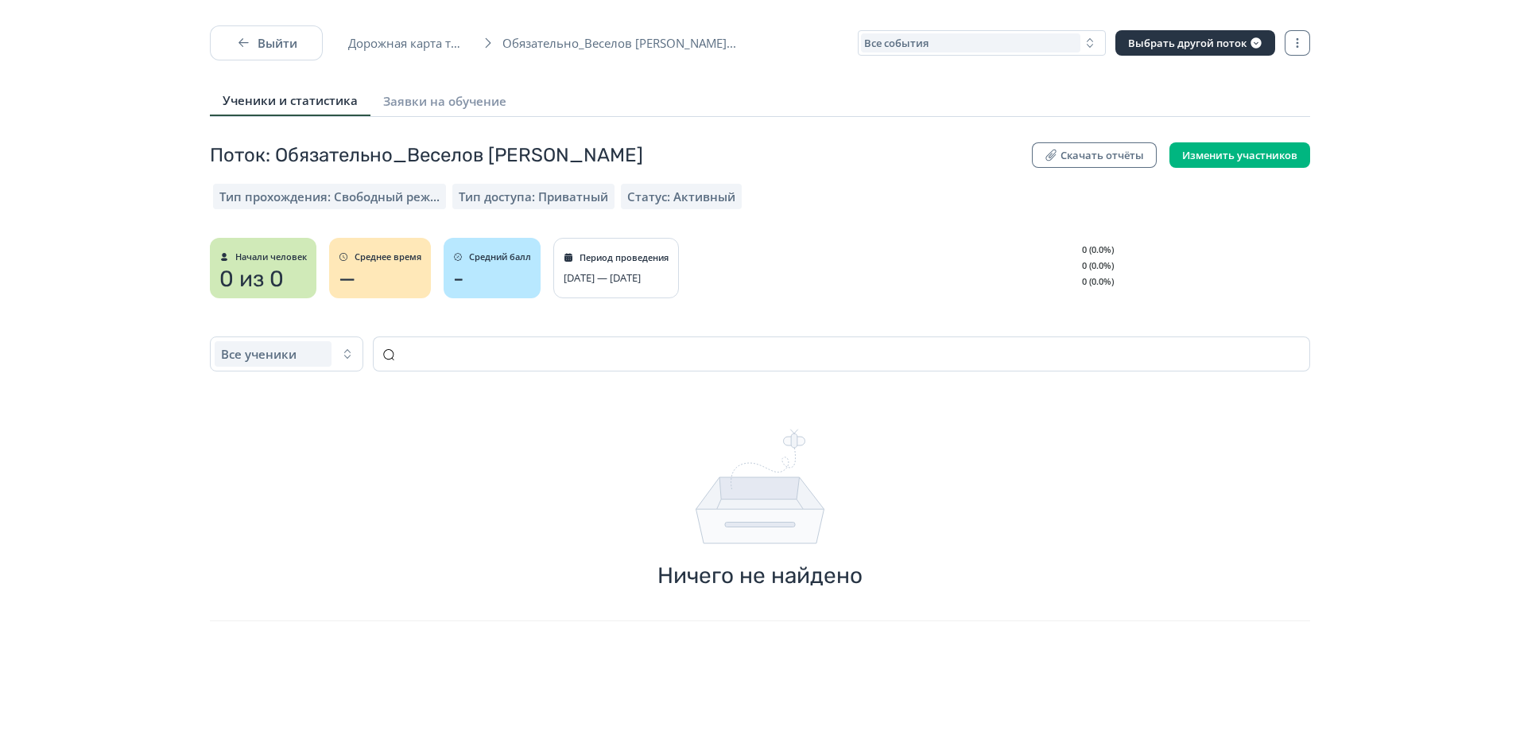
click at [365, 435] on div "Ничего не найдено" at bounding box center [760, 508] width 1088 height 211
click at [260, 20] on html "React App Выйти Дорожная карта технологов v2.0... Обязательно_Веселов [PERSON_N…" at bounding box center [760, 365] width 1520 height 731
click at [280, 51] on button "Выйти" at bounding box center [266, 42] width 113 height 35
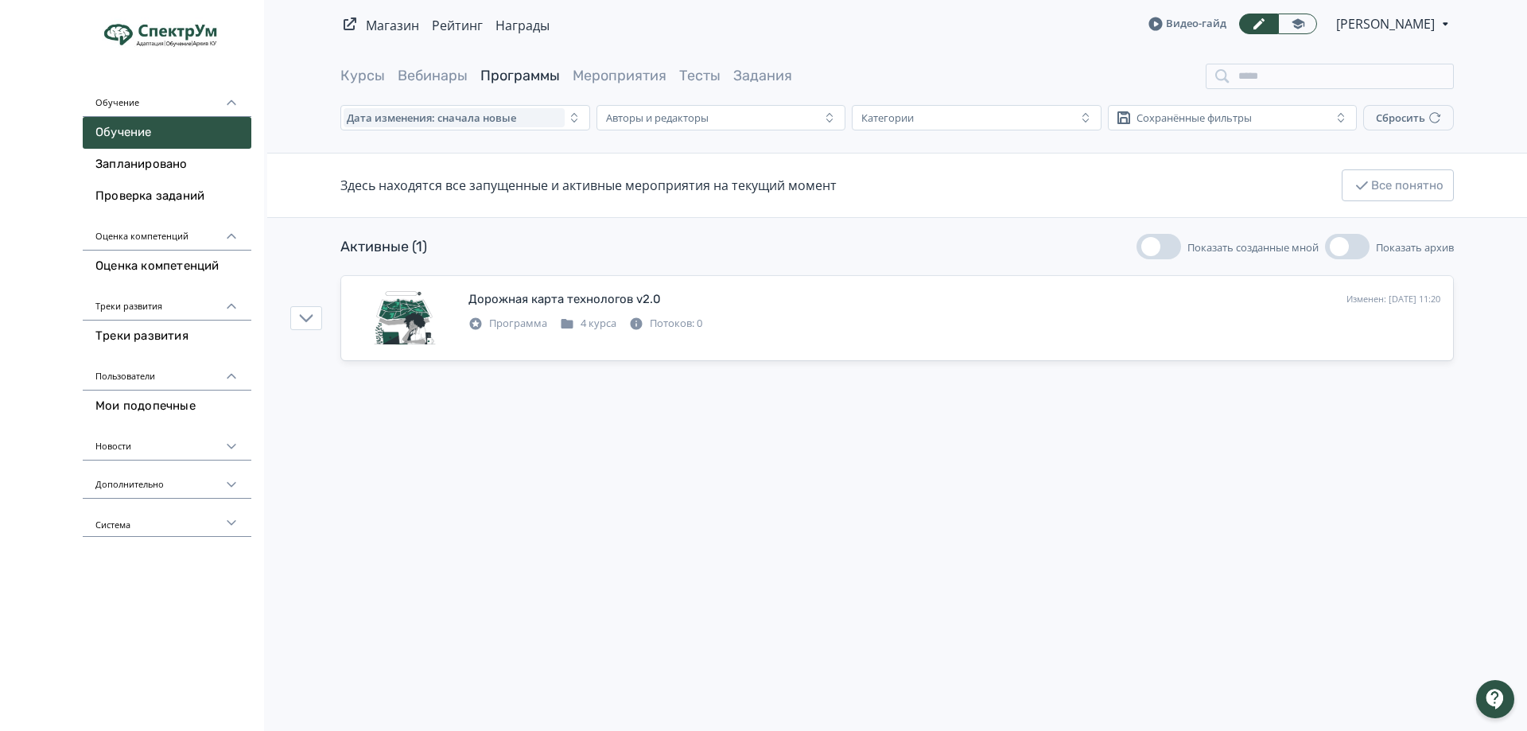
click at [227, 451] on icon at bounding box center [231, 446] width 14 height 14
click at [228, 519] on icon at bounding box center [231, 516] width 14 height 14
click at [183, 647] on div "Система" at bounding box center [167, 645] width 169 height 38
click at [556, 566] on div "Магазин Рейтинг Награды Видео-гайд [PERSON_NAME] PRO Повысьте эффективность пла…" at bounding box center [897, 365] width 1260 height 731
click at [186, 33] on img at bounding box center [166, 35] width 143 height 50
